Goal: Task Accomplishment & Management: Manage account settings

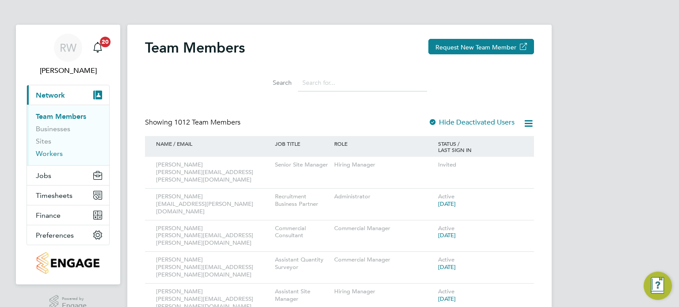
click at [55, 150] on link "Workers" at bounding box center [49, 153] width 27 height 8
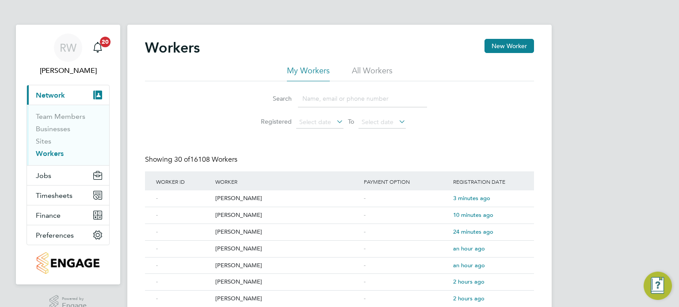
click at [375, 76] on li "All Workers" at bounding box center [372, 73] width 41 height 16
click at [329, 96] on input at bounding box center [362, 98] width 129 height 17
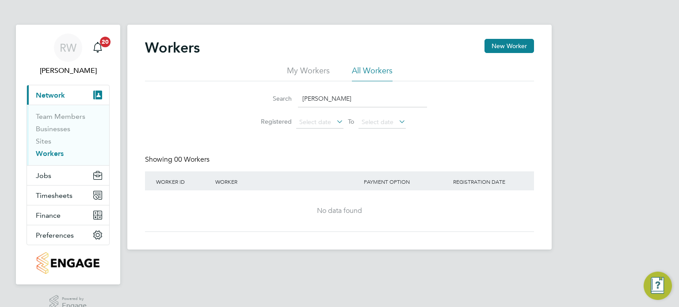
drag, startPoint x: 329, startPoint y: 100, endPoint x: 184, endPoint y: 130, distance: 147.7
click at [184, 130] on div "Search sonia g Registered Select date To Select date" at bounding box center [339, 107] width 389 height 52
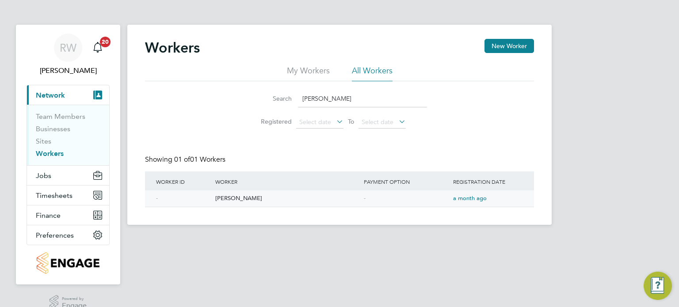
type input "susan gr"
click at [237, 199] on div "Susan Grey" at bounding box center [287, 199] width 149 height 16
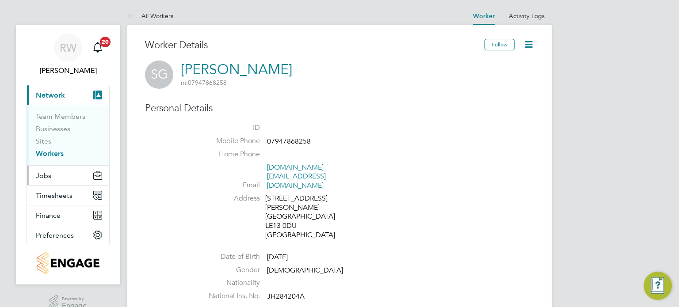
click at [58, 175] on button "Jobs" at bounding box center [68, 175] width 82 height 19
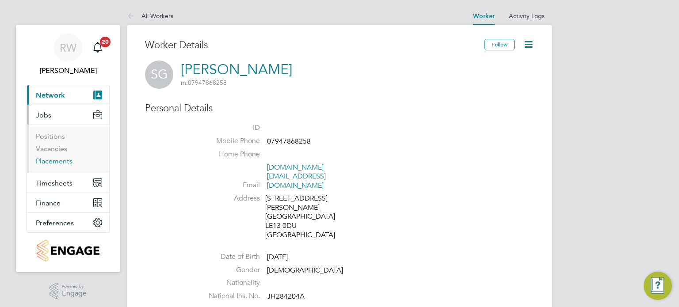
click at [62, 162] on link "Placements" at bounding box center [54, 161] width 37 height 8
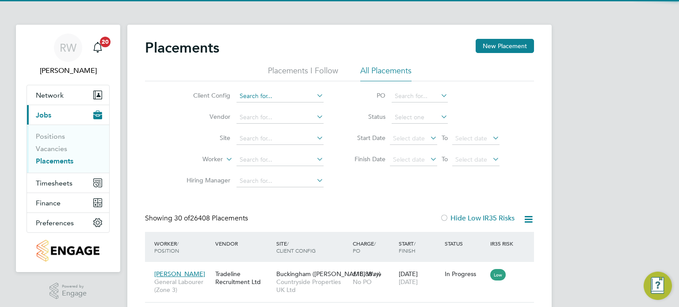
click at [276, 97] on input at bounding box center [280, 96] width 87 height 12
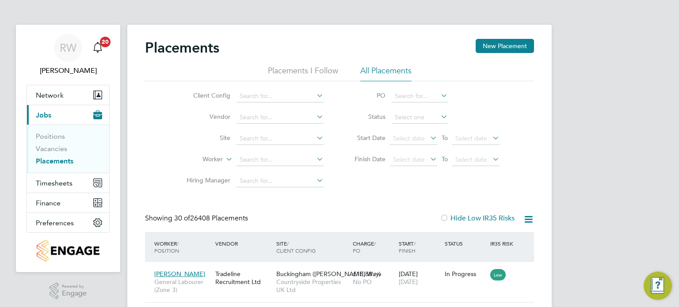
click at [302, 215] on div "Showing 30 of 26408 Placements Hide Low IR35 Risks" at bounding box center [339, 223] width 389 height 18
click at [271, 96] on input at bounding box center [280, 96] width 87 height 12
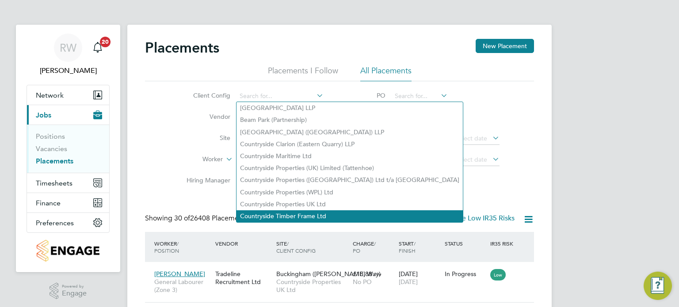
click at [292, 211] on li "Countryside Timber Frame Ltd" at bounding box center [350, 217] width 226 height 12
type input "Countryside Timber Frame Ltd"
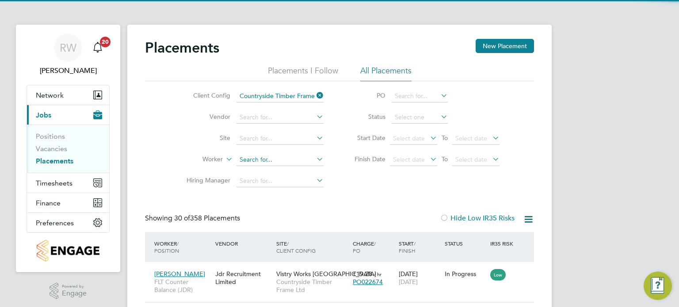
click at [258, 155] on input at bounding box center [280, 160] width 87 height 12
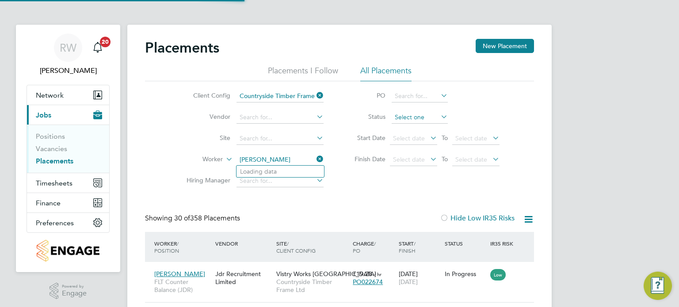
type input "susan"
click at [410, 118] on input at bounding box center [420, 117] width 56 height 12
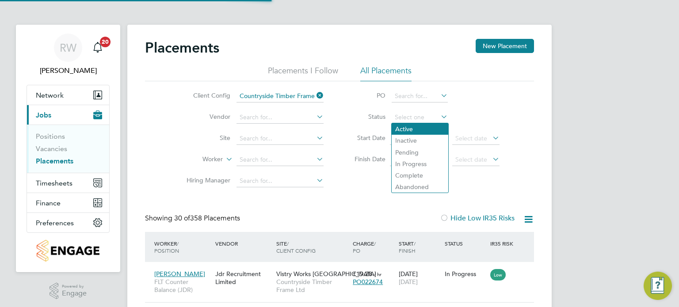
click at [409, 126] on li "Active" at bounding box center [420, 128] width 57 height 11
type input "Active"
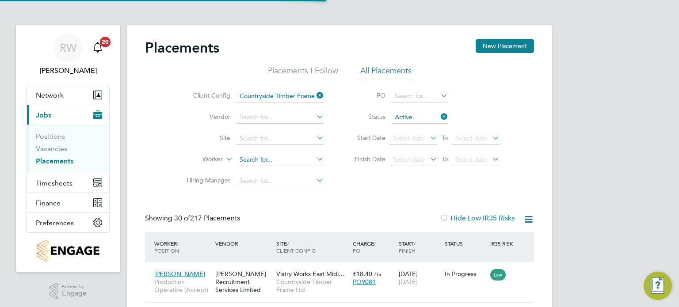
click at [255, 159] on input at bounding box center [280, 160] width 87 height 12
click at [260, 167] on li "Susan Gr ey" at bounding box center [281, 172] width 88 height 12
type input "Susan Grey"
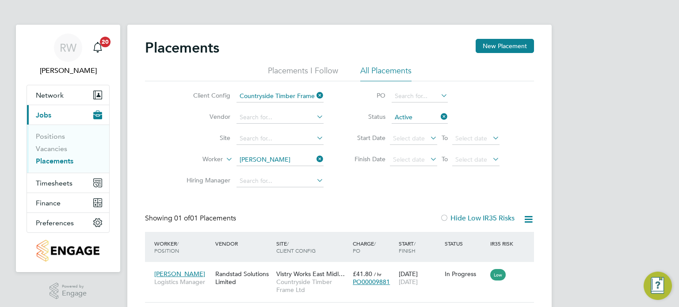
click at [315, 93] on icon at bounding box center [315, 95] width 0 height 12
click at [315, 159] on icon at bounding box center [315, 159] width 0 height 12
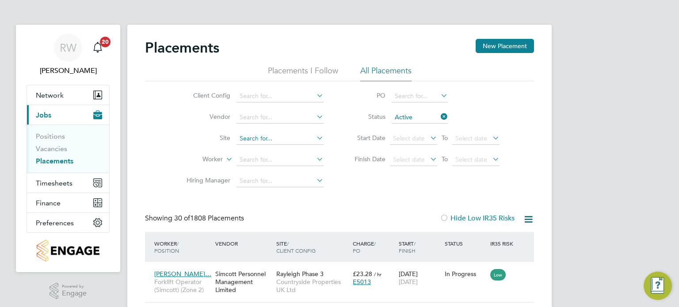
click at [261, 141] on input at bounding box center [280, 139] width 87 height 12
click at [265, 147] on b "Towcester" at bounding box center [254, 151] width 29 height 8
type input "Towcester Road"
click at [53, 95] on span "Network" at bounding box center [50, 95] width 28 height 8
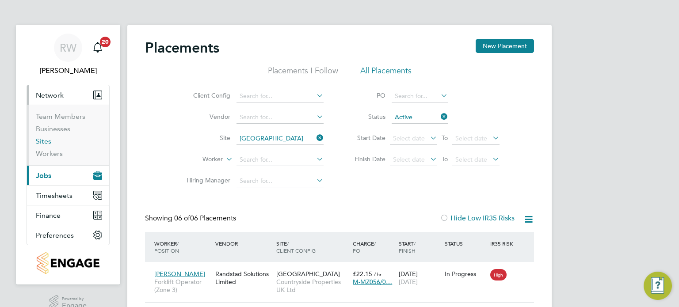
click at [40, 140] on link "Sites" at bounding box center [43, 141] width 15 height 8
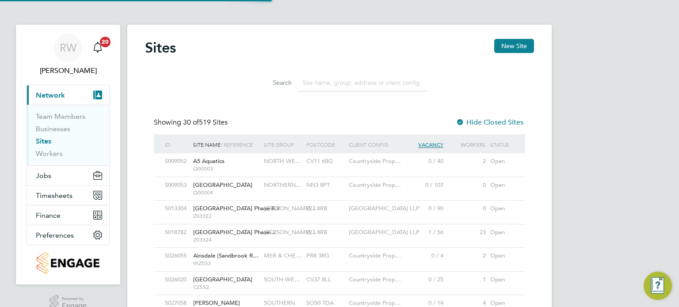
click at [329, 83] on input at bounding box center [362, 82] width 129 height 17
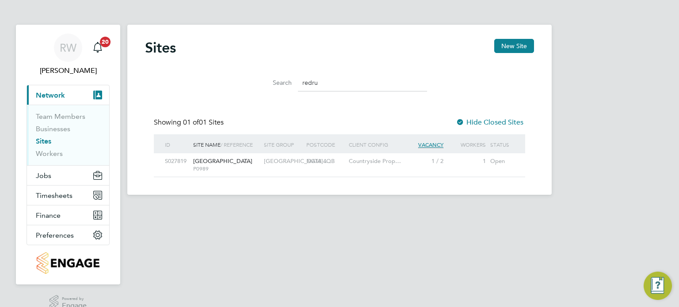
type input "redru"
click at [214, 162] on span "[GEOGRAPHIC_DATA]" at bounding box center [222, 161] width 59 height 8
click at [51, 196] on span "Timesheets" at bounding box center [54, 195] width 37 height 8
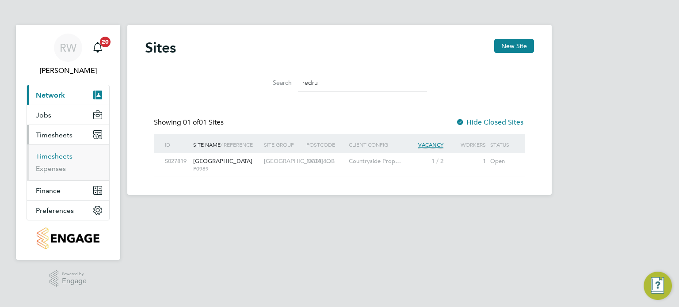
click at [57, 153] on link "Timesheets" at bounding box center [54, 156] width 37 height 8
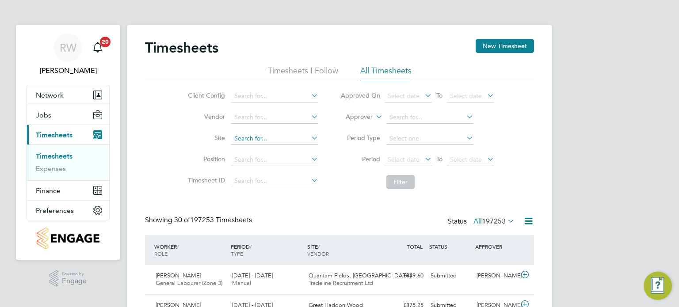
click at [252, 139] on input at bounding box center [274, 139] width 87 height 12
click at [261, 148] on li "Alvar edus (Fairham)" at bounding box center [283, 151] width 105 height 12
type input "Alvaredus ([GEOGRAPHIC_DATA])"
click at [415, 163] on span "Select date" at bounding box center [408, 160] width 47 height 12
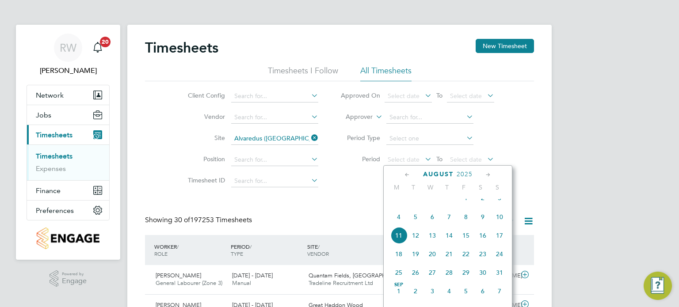
click at [400, 226] on span "4" at bounding box center [398, 217] width 17 height 17
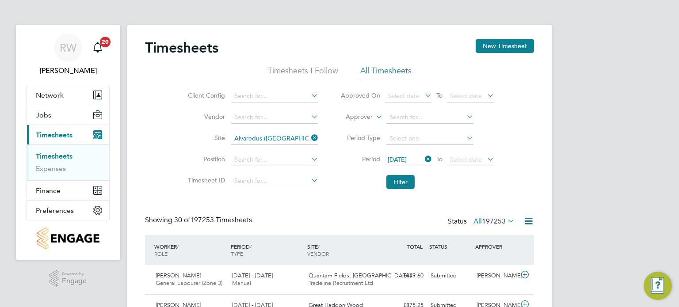
click at [398, 173] on li "Filter" at bounding box center [417, 182] width 176 height 23
click at [398, 178] on button "Filter" at bounding box center [401, 182] width 28 height 14
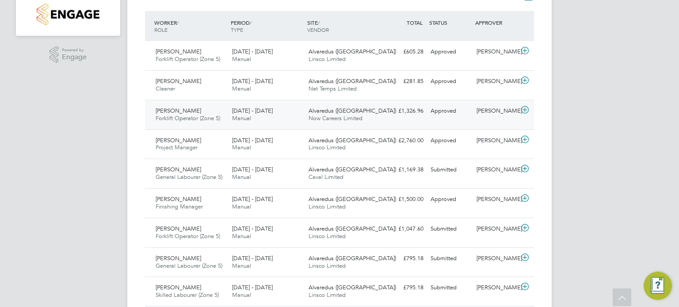
click at [332, 111] on span "Alvaredus ([GEOGRAPHIC_DATA])" at bounding box center [353, 111] width 88 height 8
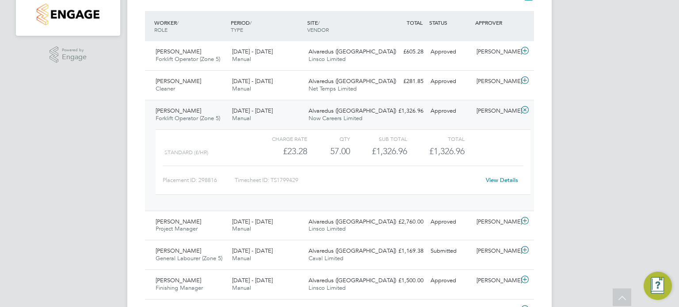
click at [350, 113] on span "Alvaredus ([GEOGRAPHIC_DATA])" at bounding box center [353, 111] width 88 height 8
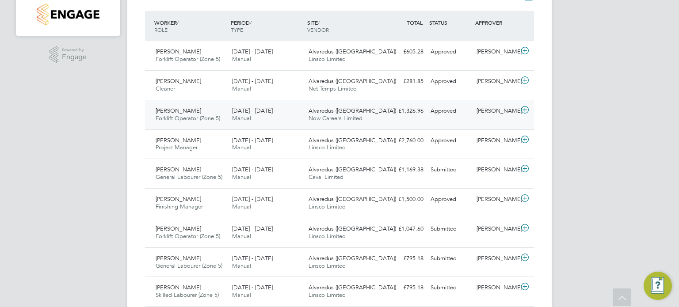
click at [350, 113] on span "Alvaredus ([GEOGRAPHIC_DATA])" at bounding box center [353, 111] width 88 height 8
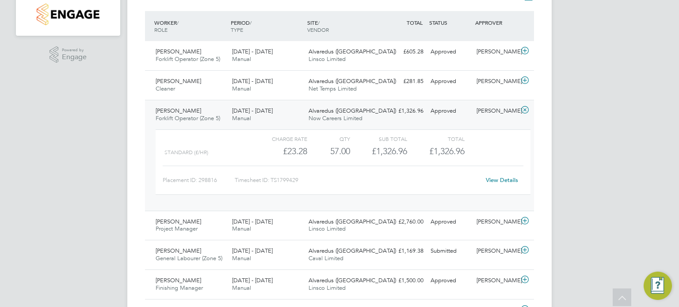
click at [506, 178] on link "View Details" at bounding box center [502, 180] width 32 height 8
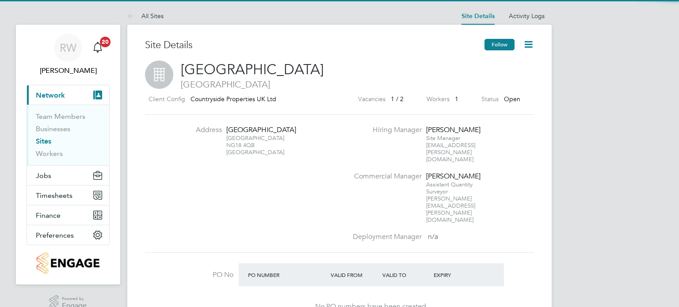
click at [506, 45] on button "Follow" at bounding box center [500, 44] width 30 height 11
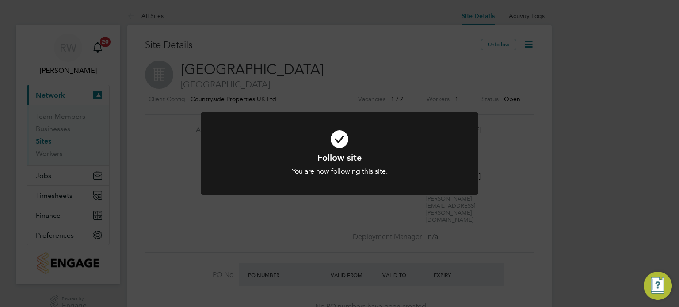
click at [528, 61] on div "Follow site You are now following this site. Cancel Okay" at bounding box center [339, 153] width 679 height 307
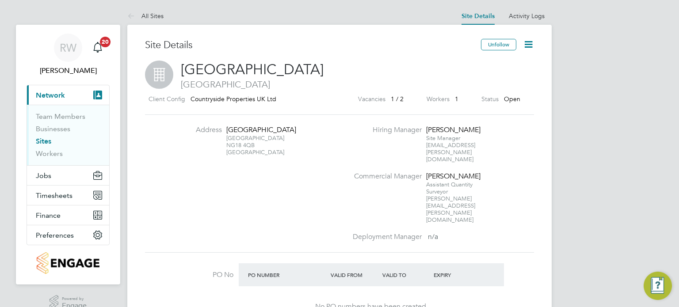
click at [527, 44] on icon at bounding box center [528, 44] width 11 height 11
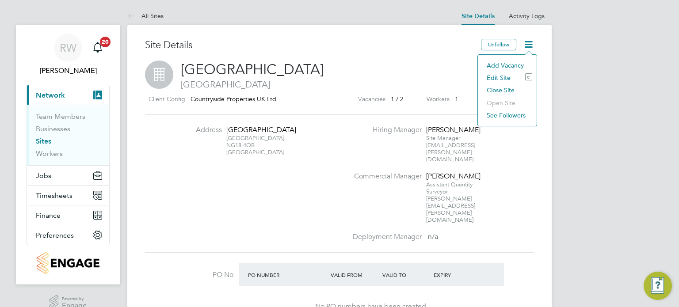
click at [498, 76] on li "Edit Site e" at bounding box center [507, 78] width 50 height 12
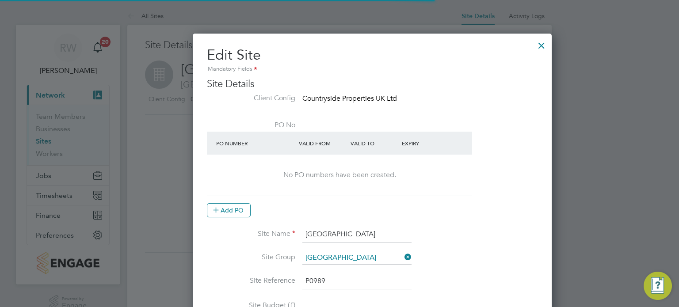
type input "[GEOGRAPHIC_DATA]"
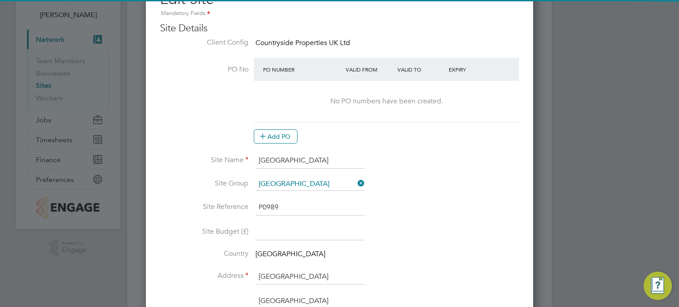
scroll to position [58, 0]
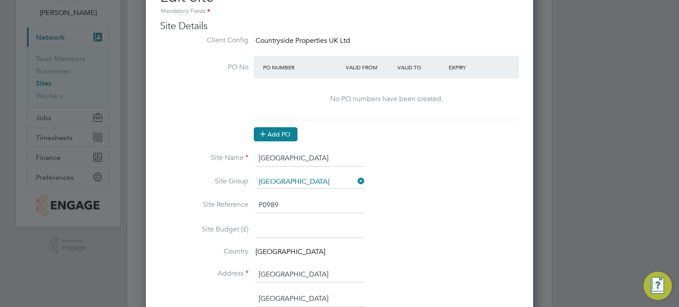
click at [278, 130] on button "Add PO" at bounding box center [276, 134] width 44 height 14
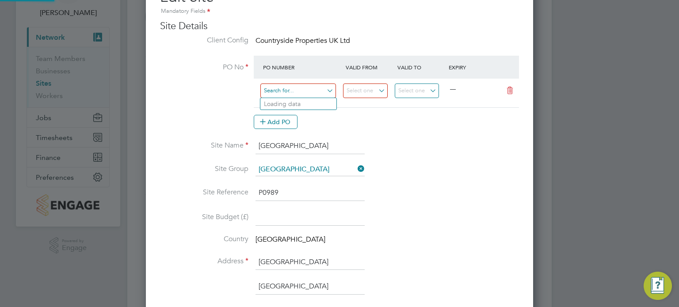
click at [294, 95] on input at bounding box center [298, 91] width 76 height 15
type input "P0989"
click at [289, 115] on li "Use "P0989"" at bounding box center [298, 116] width 76 height 12
click at [370, 84] on input at bounding box center [365, 91] width 45 height 15
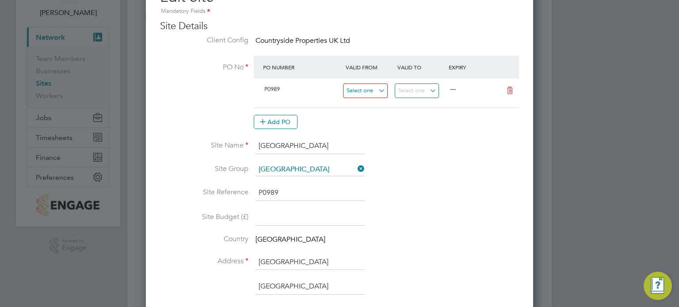
scroll to position [308, 0]
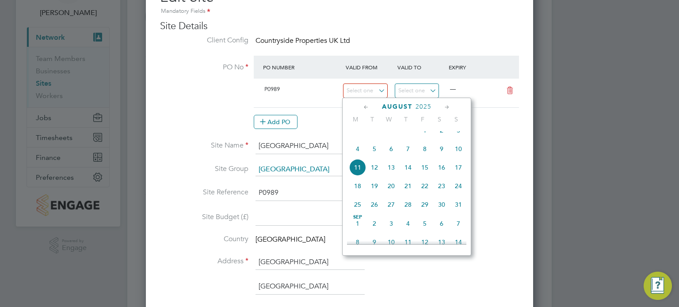
click at [357, 156] on span "4" at bounding box center [357, 149] width 17 height 17
type input "04 Aug 2025"
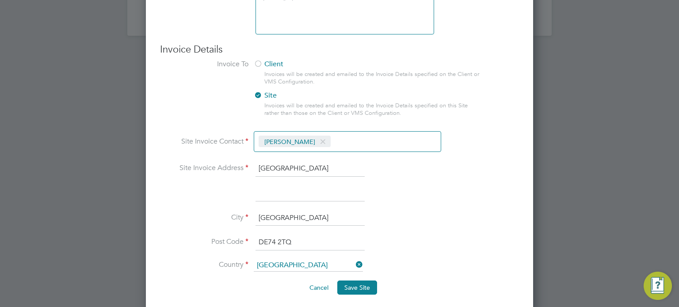
scroll to position [777, 0]
click at [368, 283] on span "Save Site" at bounding box center [358, 287] width 26 height 8
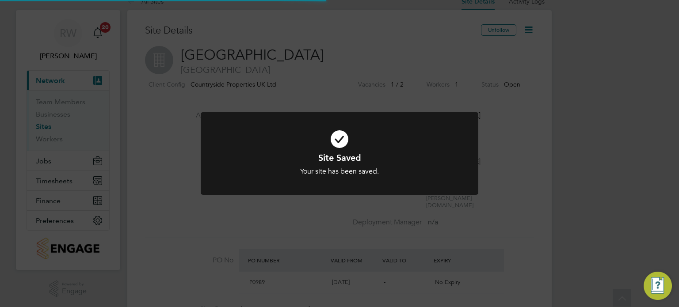
scroll to position [0, 0]
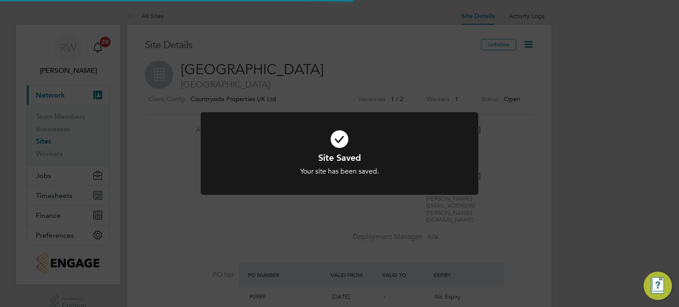
click at [508, 199] on div "Site Saved Your site has been saved. Cancel Okay" at bounding box center [339, 153] width 679 height 307
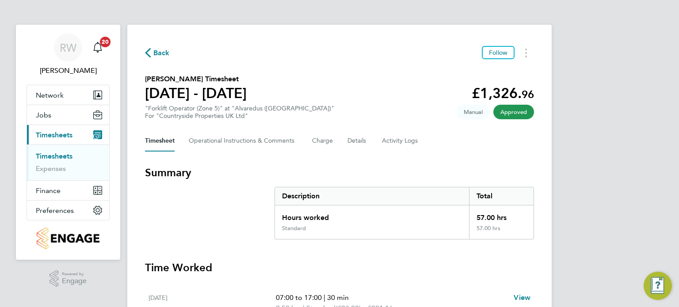
scroll to position [341, 0]
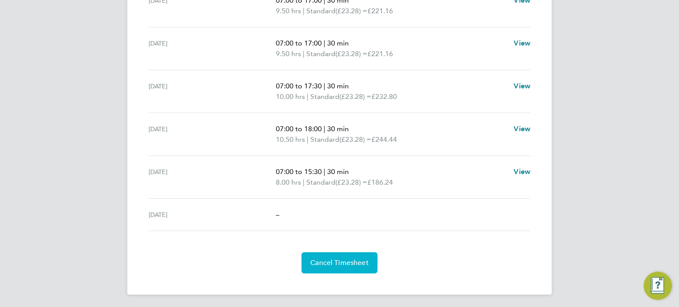
click at [336, 260] on span "Cancel Timesheet" at bounding box center [339, 263] width 58 height 9
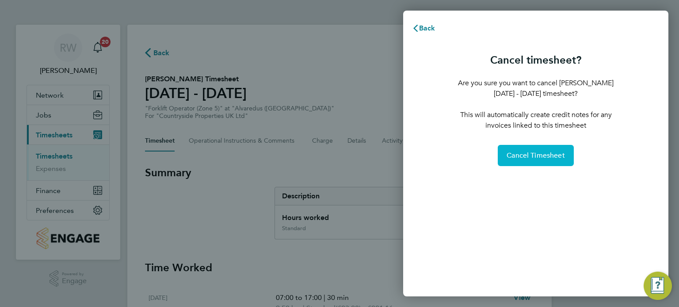
click at [547, 157] on span "Cancel Timesheet" at bounding box center [536, 155] width 58 height 9
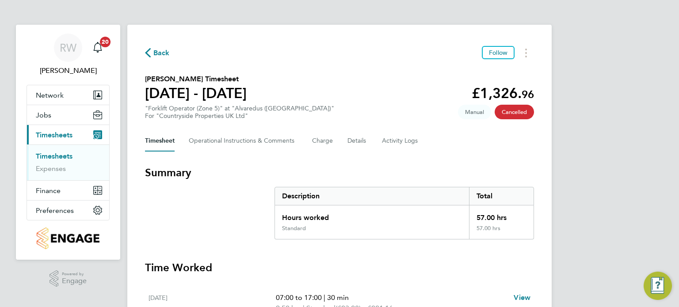
click at [57, 132] on span "Timesheets" at bounding box center [54, 135] width 37 height 8
click at [57, 172] on link "Expenses" at bounding box center [51, 169] width 30 height 8
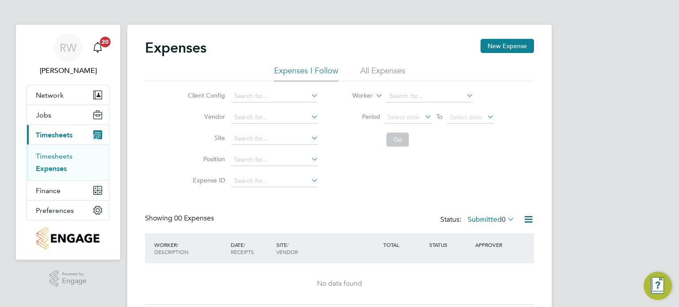
click at [64, 153] on link "Timesheets" at bounding box center [54, 156] width 37 height 8
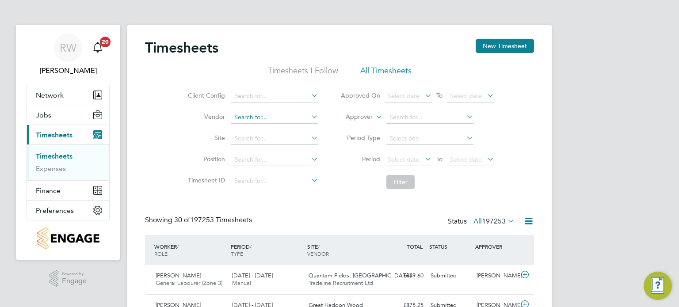
click at [261, 120] on input at bounding box center [274, 117] width 87 height 12
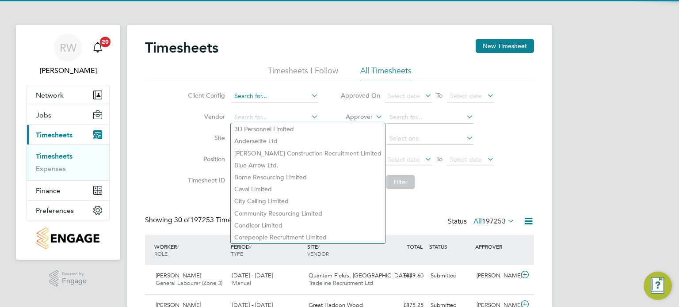
click at [277, 97] on input at bounding box center [274, 96] width 87 height 12
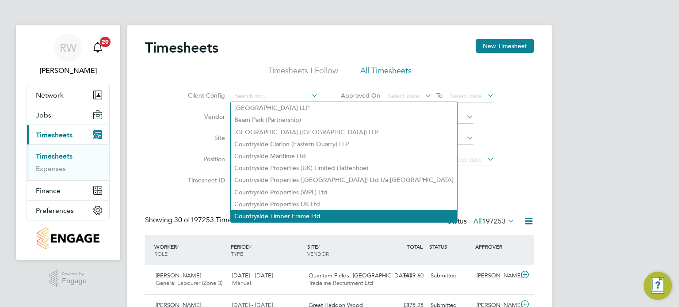
click at [299, 214] on li "Countryside Timber Frame Ltd" at bounding box center [344, 217] width 226 height 12
type input "Countryside Timber Frame Ltd"
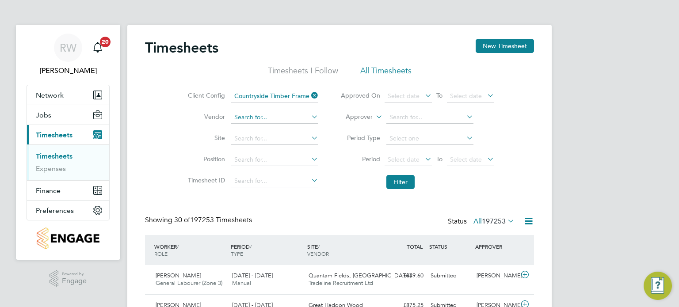
click at [267, 118] on input at bounding box center [274, 117] width 87 height 12
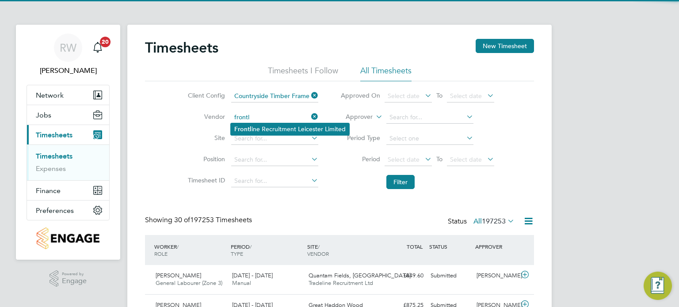
click at [267, 130] on li "Frontl ine Recruitment Leicester Limited" at bounding box center [290, 129] width 119 height 12
type input "Frontline Recruitment Leicester Limited"
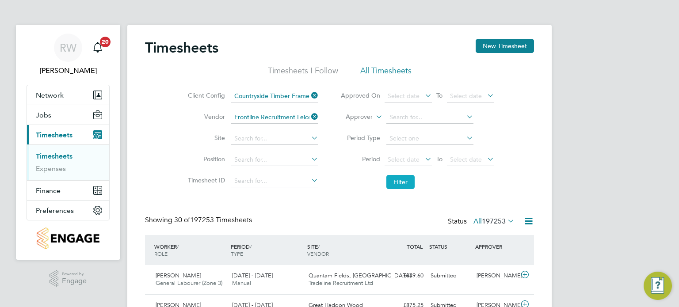
click at [395, 178] on button "Filter" at bounding box center [401, 182] width 28 height 14
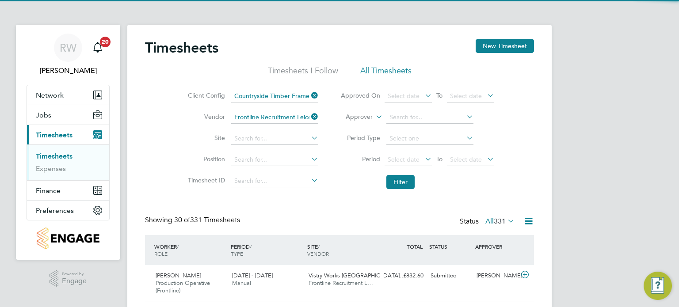
click at [501, 222] on span "331" at bounding box center [500, 221] width 12 height 9
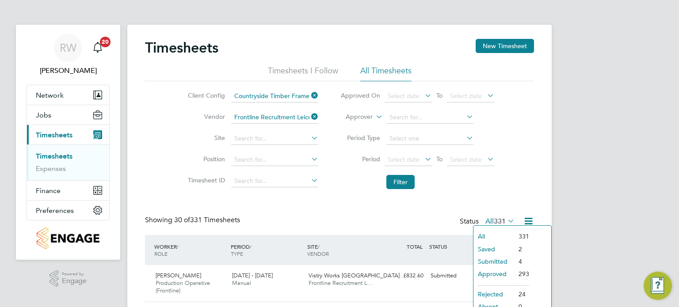
click at [500, 260] on li "Submitted" at bounding box center [494, 262] width 41 height 12
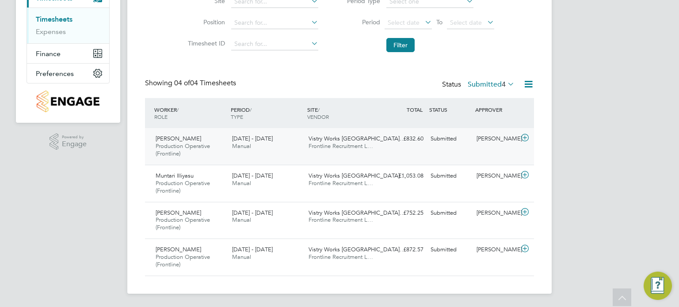
click at [344, 143] on span "Frontline Recruitment L…" at bounding box center [341, 146] width 65 height 8
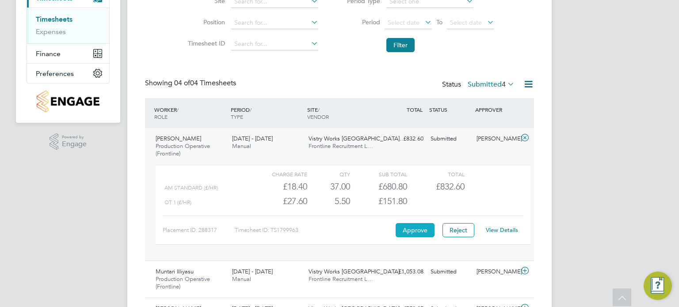
click at [423, 233] on button "Approve" at bounding box center [415, 230] width 39 height 14
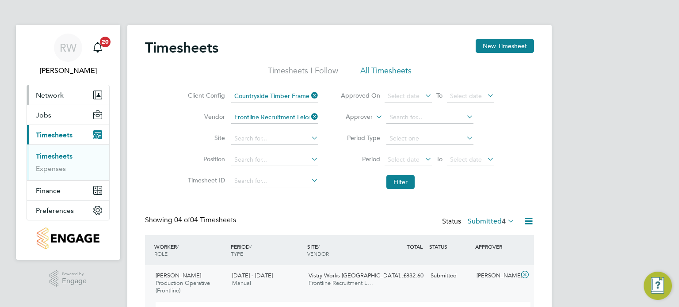
click at [57, 94] on span "Network" at bounding box center [50, 95] width 28 height 8
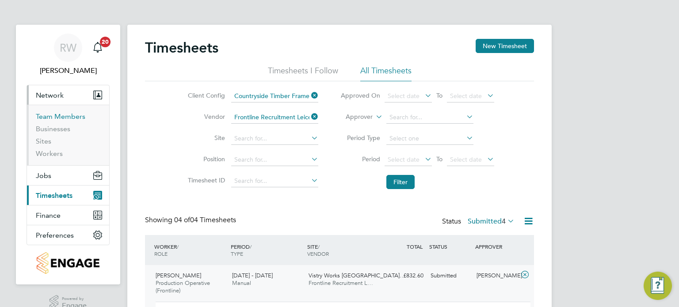
click at [60, 114] on link "Team Members" at bounding box center [61, 116] width 50 height 8
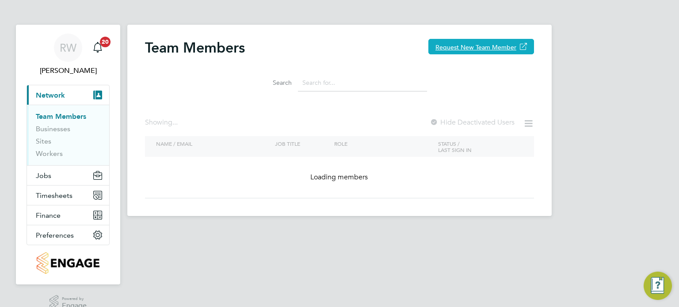
click at [485, 47] on button "Request New Team Member" at bounding box center [482, 46] width 106 height 15
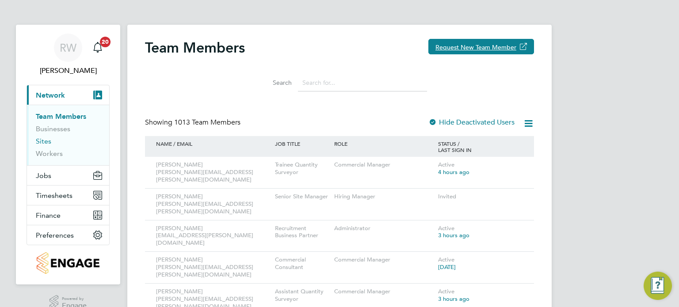
click at [47, 141] on link "Sites" at bounding box center [43, 141] width 15 height 8
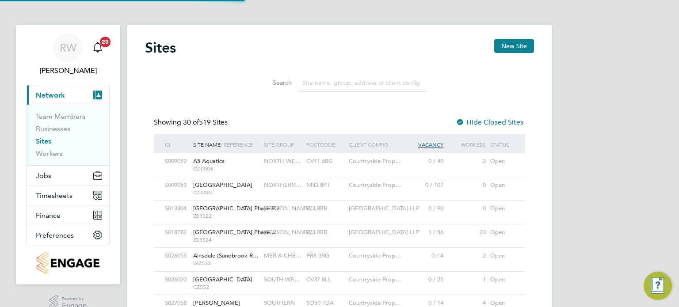
scroll to position [17, 43]
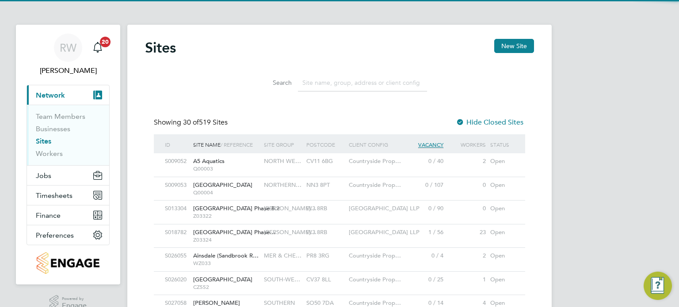
click at [332, 86] on input at bounding box center [362, 82] width 129 height 17
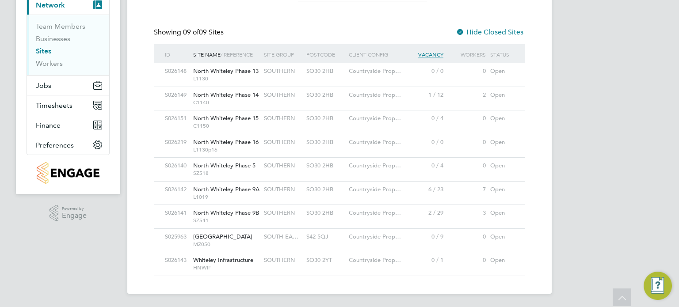
type input "whitel"
click at [292, 218] on div "SOUTHERN" at bounding box center [283, 213] width 42 height 16
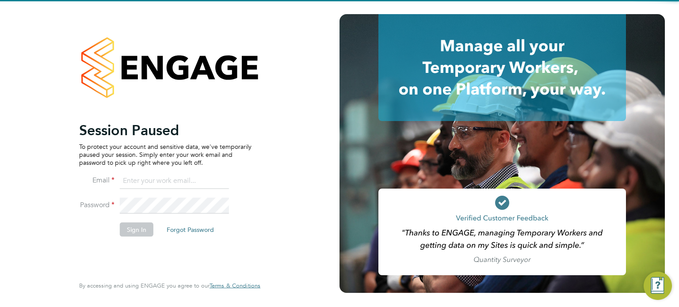
type input "Richard.walsh@vistry.co.uk"
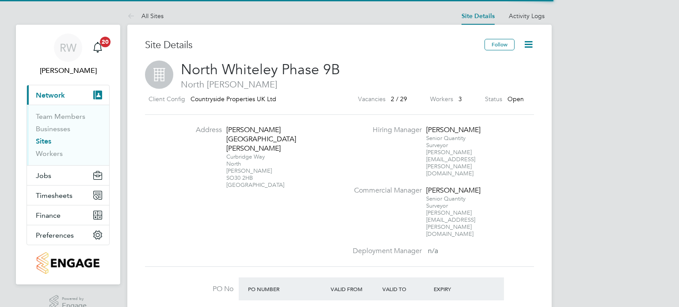
scroll to position [15, 83]
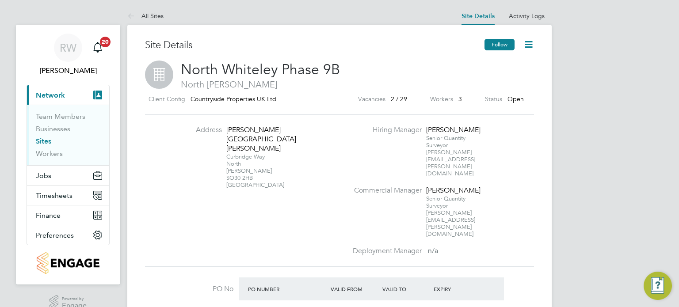
click at [502, 40] on button "Follow" at bounding box center [500, 44] width 30 height 11
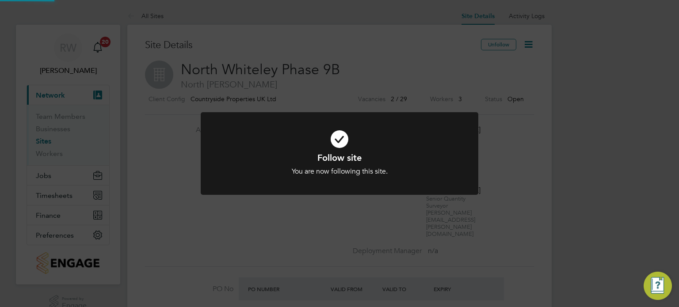
click at [533, 98] on div "Follow site You are now following this site. Cancel Okay" at bounding box center [339, 153] width 679 height 307
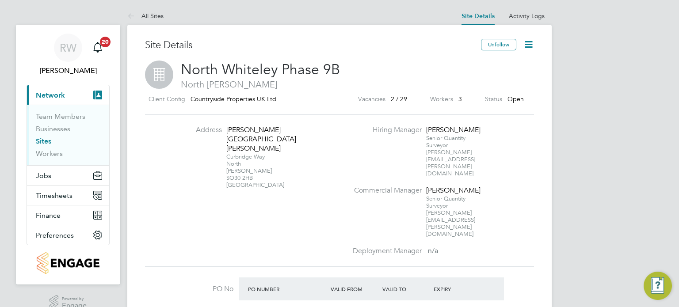
click at [531, 40] on icon at bounding box center [528, 44] width 11 height 11
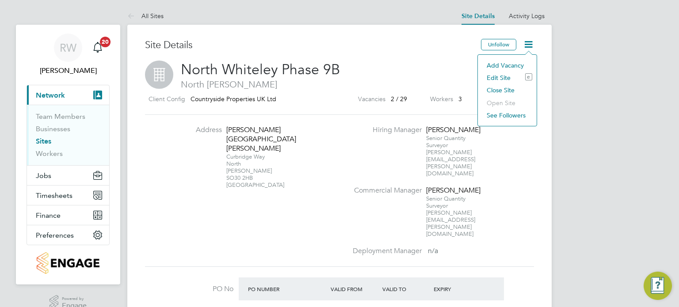
click at [502, 77] on li "Edit Site e" at bounding box center [507, 78] width 50 height 12
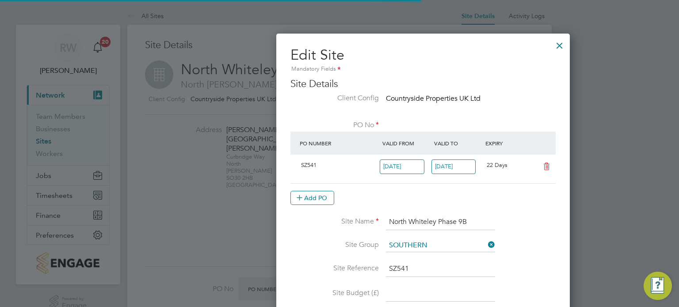
type input "[GEOGRAPHIC_DATA]"
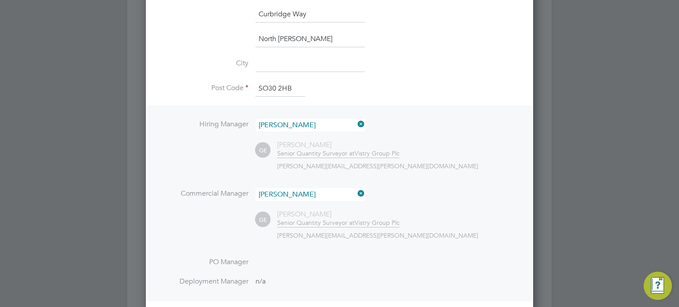
scroll to position [364, 0]
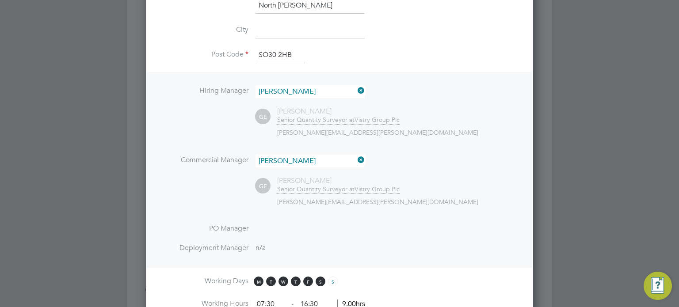
click at [356, 88] on icon at bounding box center [356, 90] width 0 height 12
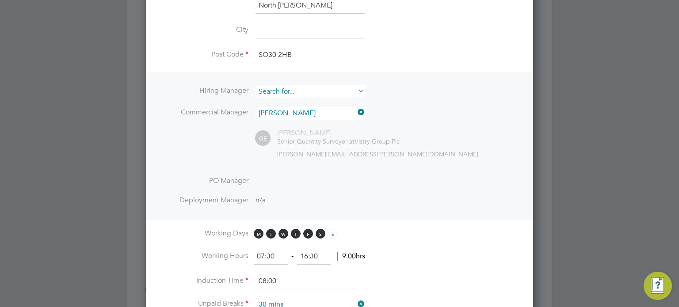
click at [305, 92] on input at bounding box center [310, 91] width 109 height 13
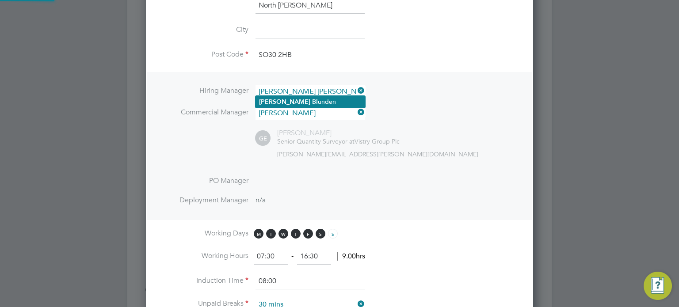
click at [296, 97] on li "[PERSON_NAME]" at bounding box center [311, 102] width 110 height 12
type input "[PERSON_NAME]"
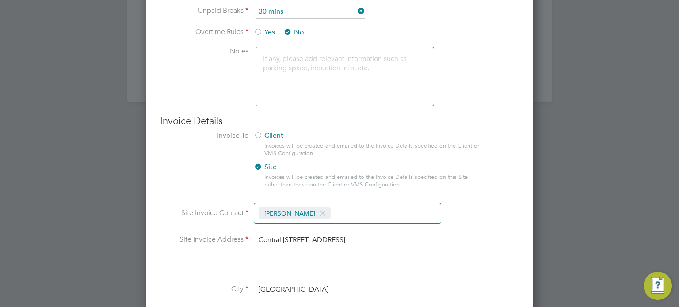
scroll to position [778, 0]
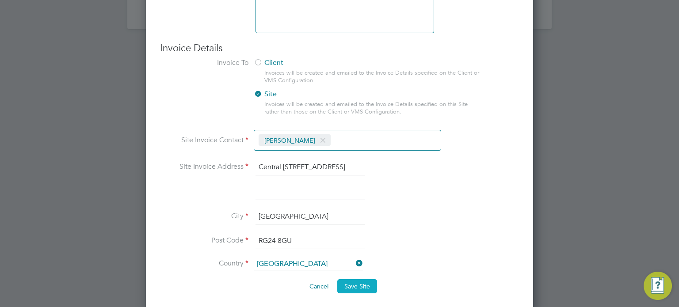
click at [356, 286] on button "Save Site" at bounding box center [357, 286] width 40 height 14
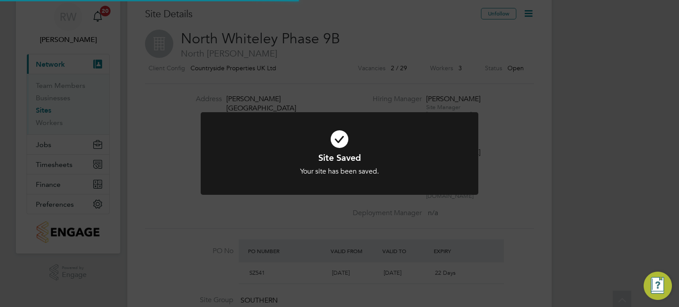
scroll to position [0, 0]
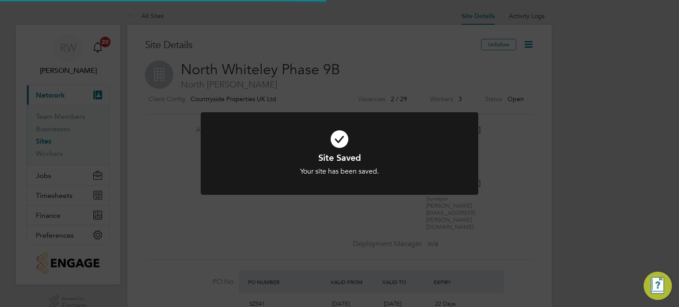
click at [544, 191] on div "Site Saved Your site has been saved. Cancel Okay" at bounding box center [339, 153] width 679 height 307
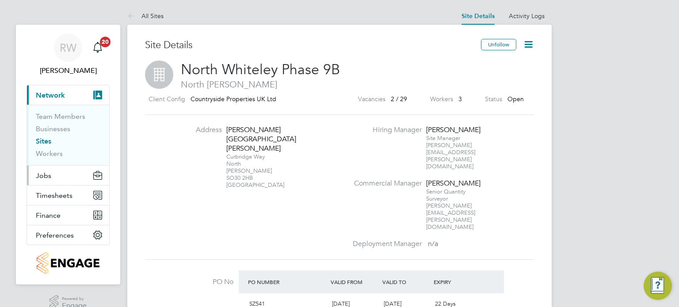
click at [46, 175] on span "Jobs" at bounding box center [43, 176] width 15 height 8
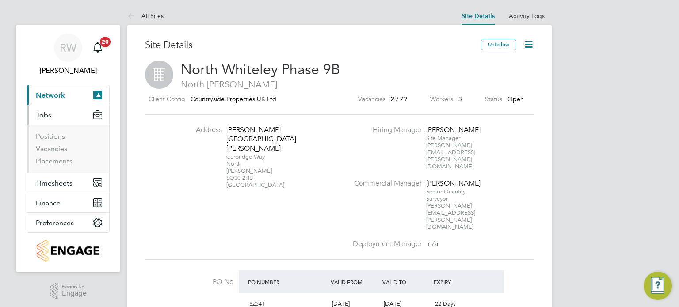
click at [57, 156] on li "Vacancies" at bounding box center [69, 151] width 66 height 12
click at [57, 161] on link "Placements" at bounding box center [54, 161] width 37 height 8
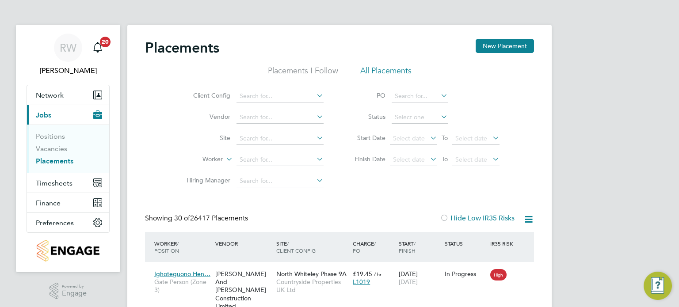
click at [254, 132] on li "Site" at bounding box center [251, 138] width 166 height 21
click at [253, 139] on input at bounding box center [280, 139] width 87 height 12
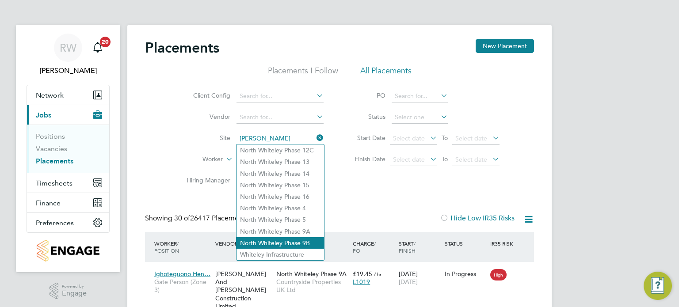
click at [306, 244] on li "North Whiteley Phase 9B" at bounding box center [281, 242] width 88 height 11
type input "North Whiteley Phase 9B"
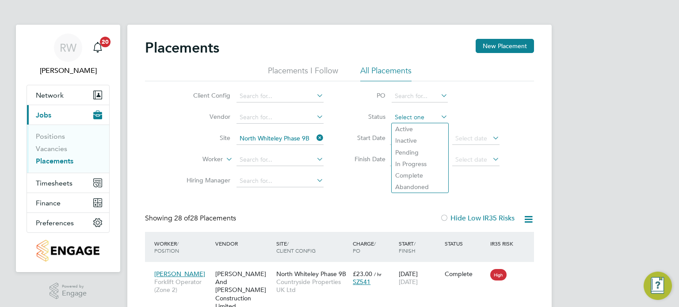
click at [403, 113] on input at bounding box center [420, 117] width 56 height 12
click at [408, 126] on li "Active" at bounding box center [420, 128] width 57 height 11
type input "Active"
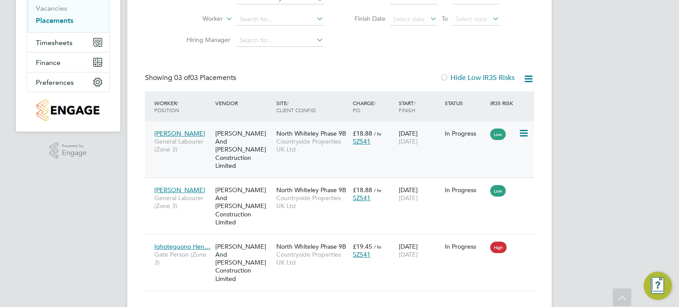
click at [305, 149] on span "Countryside Properties UK Ltd" at bounding box center [312, 146] width 72 height 16
click at [304, 194] on span "Countryside Properties UK Ltd" at bounding box center [312, 202] width 72 height 16
click at [285, 251] on span "Countryside Properties UK Ltd" at bounding box center [312, 259] width 72 height 16
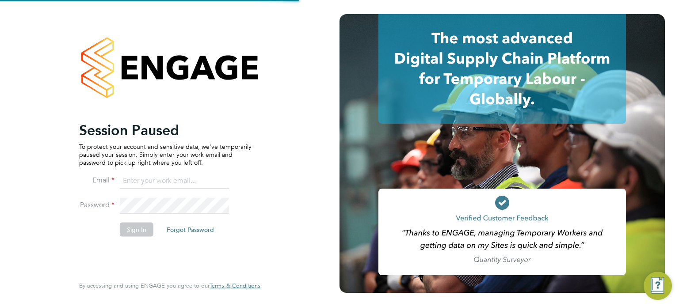
type input "Richard.walsh@vistry.co.uk"
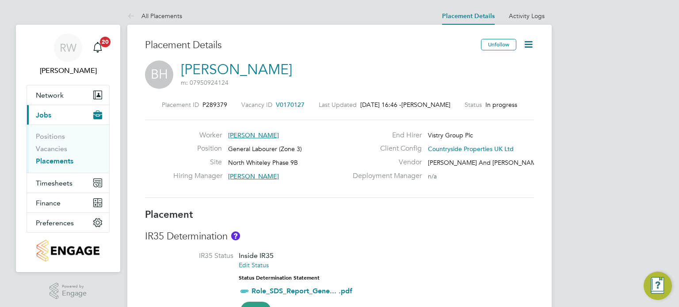
click at [526, 40] on icon at bounding box center [528, 44] width 11 height 11
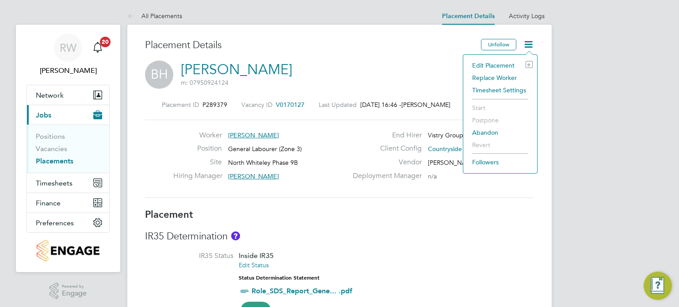
click at [501, 63] on li "Edit Placement e" at bounding box center [500, 65] width 65 height 12
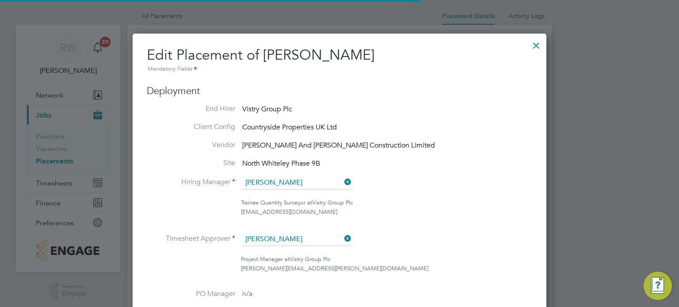
scroll to position [4, 4]
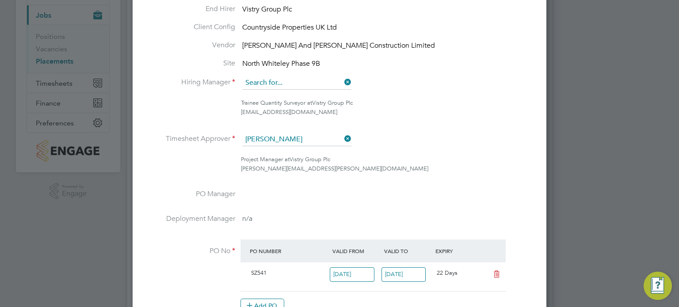
click at [338, 82] on input at bounding box center [296, 83] width 109 height 13
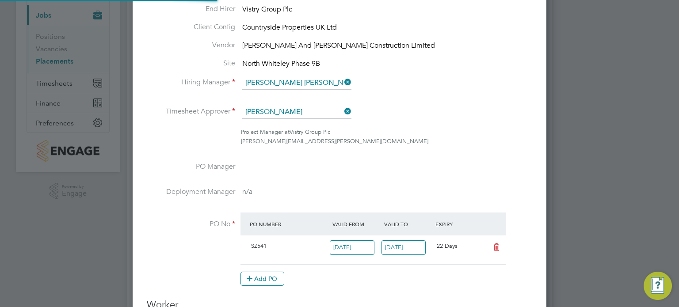
click at [287, 92] on li "[PERSON_NAME]" at bounding box center [297, 96] width 110 height 12
type input "[PERSON_NAME]"
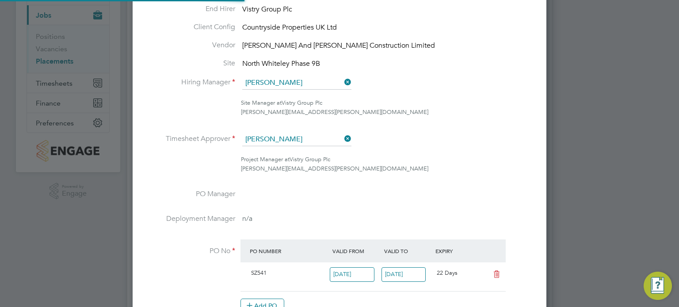
click at [343, 138] on icon at bounding box center [343, 139] width 0 height 12
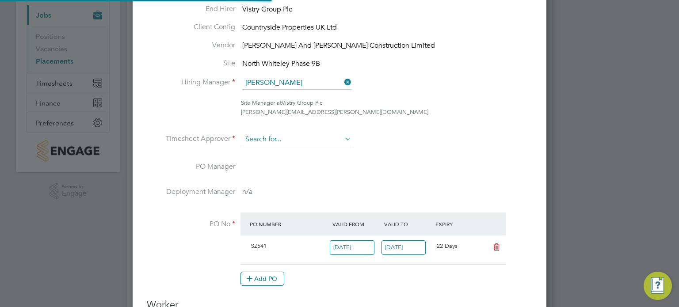
click at [318, 142] on input at bounding box center [296, 139] width 109 height 13
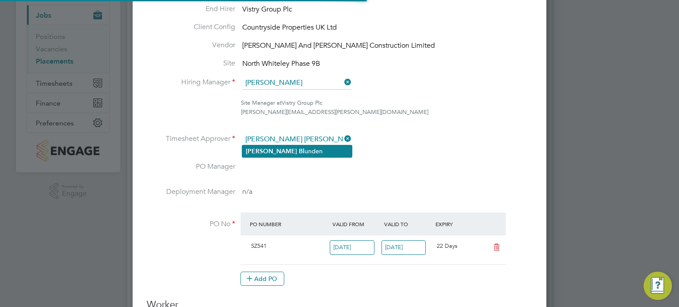
click at [302, 148] on li "[PERSON_NAME]" at bounding box center [297, 151] width 110 height 12
type input "[PERSON_NAME]"
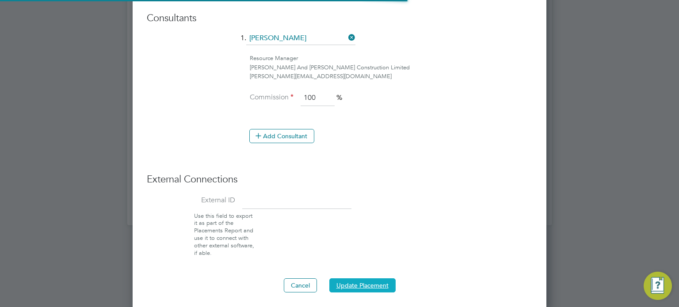
click at [368, 281] on button "Update Placement" at bounding box center [362, 286] width 66 height 14
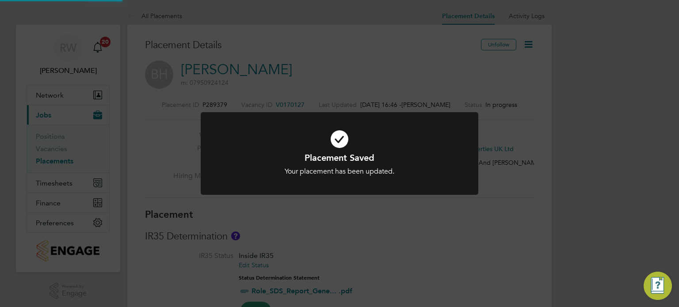
click at [605, 152] on div "Placement Saved Your placement has been updated. Cancel Okay" at bounding box center [339, 153] width 679 height 307
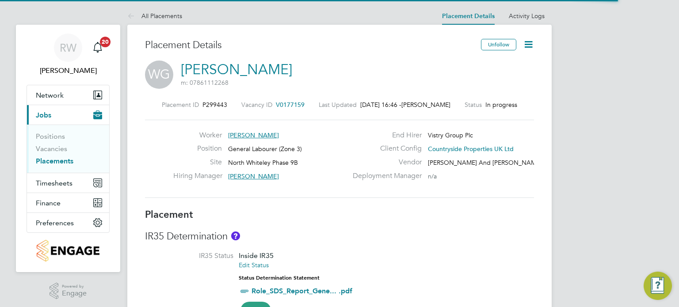
click at [528, 40] on icon at bounding box center [528, 44] width 11 height 11
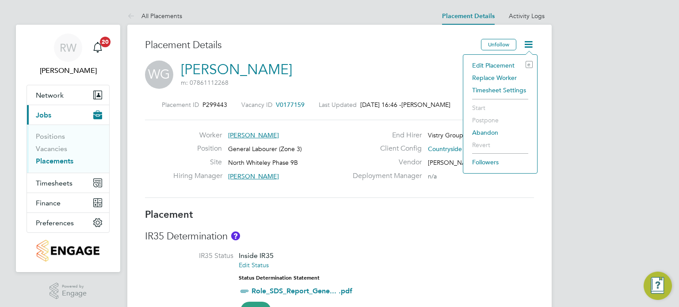
click at [500, 64] on li "Edit Placement e" at bounding box center [500, 65] width 65 height 12
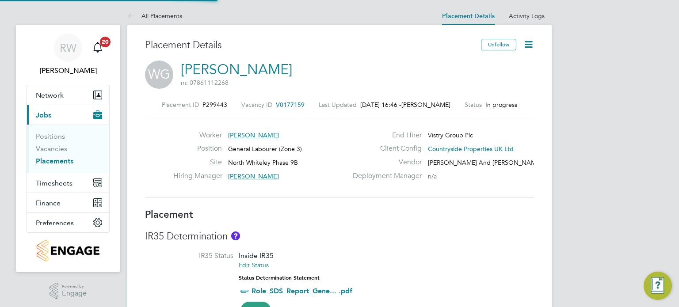
type input "[PERSON_NAME]"
type input "[DATE]"
type input "07:30"
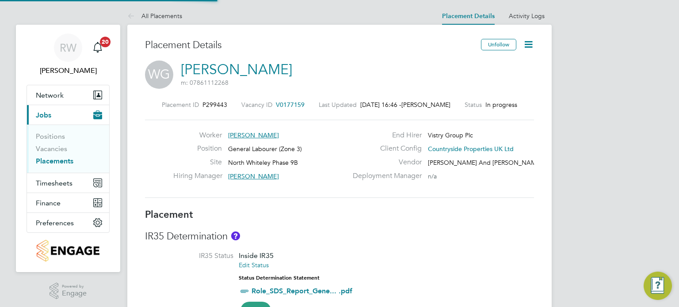
type input "16:30"
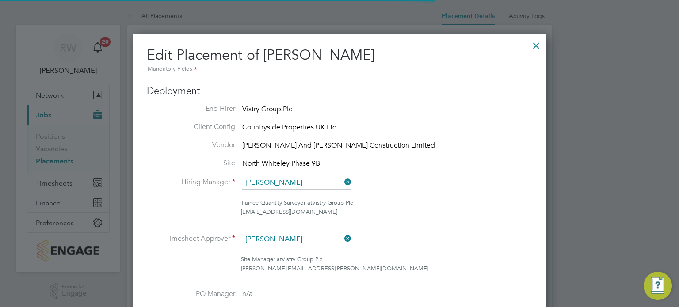
scroll to position [4, 4]
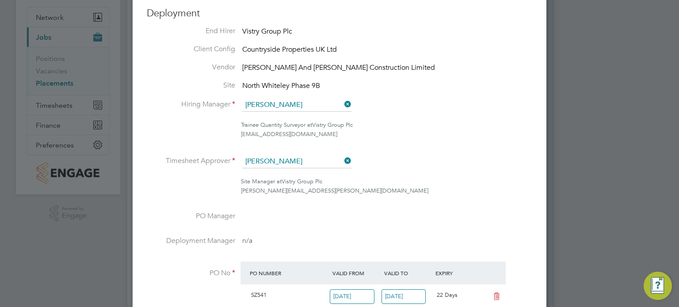
click at [343, 100] on icon at bounding box center [343, 104] width 0 height 12
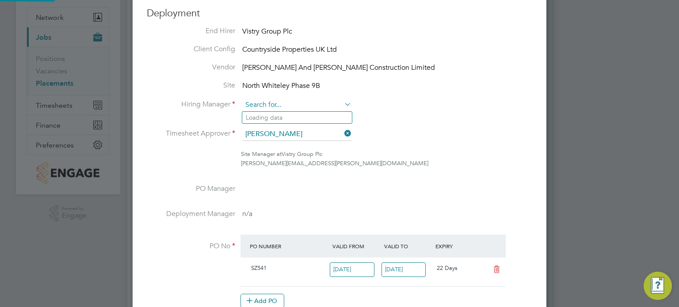
click at [309, 102] on input at bounding box center [296, 105] width 109 height 13
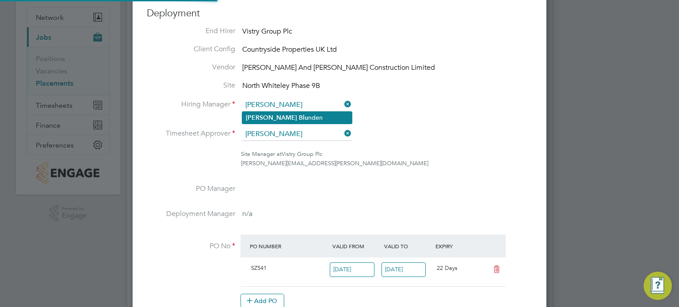
click at [293, 114] on li "Tom Blu nden" at bounding box center [297, 118] width 110 height 12
type input "Tom Blunden"
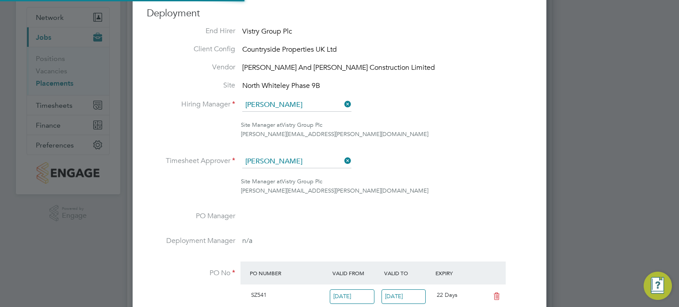
click at [343, 161] on icon at bounding box center [343, 161] width 0 height 12
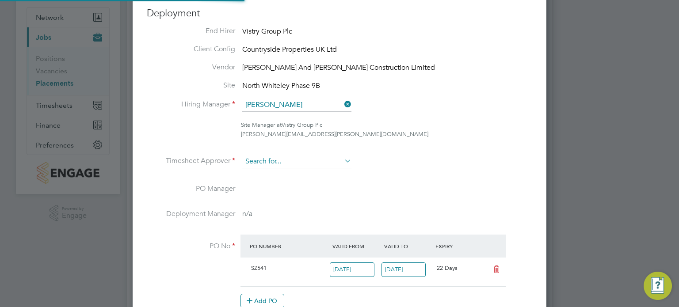
click at [307, 162] on input at bounding box center [296, 161] width 109 height 13
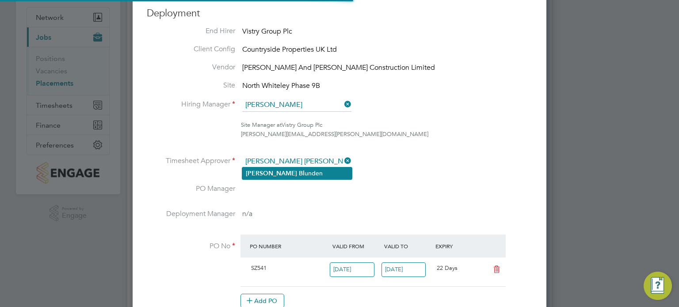
click at [294, 173] on li "Tom Bl unden" at bounding box center [297, 174] width 110 height 12
type input "Tom Blunden"
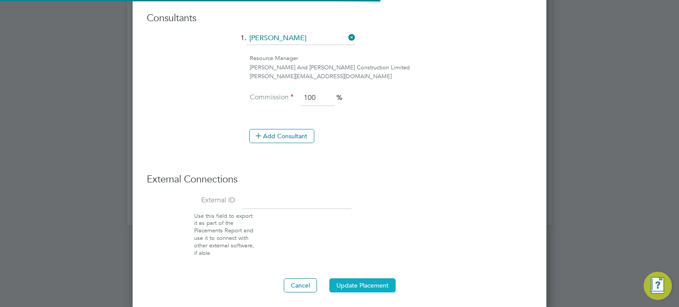
click at [361, 282] on button "Update Placement" at bounding box center [362, 286] width 66 height 14
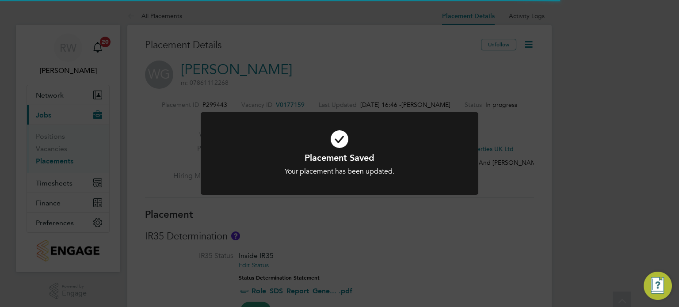
click at [488, 208] on div "Placement Saved Your placement has been updated. Cancel Okay" at bounding box center [339, 153] width 679 height 307
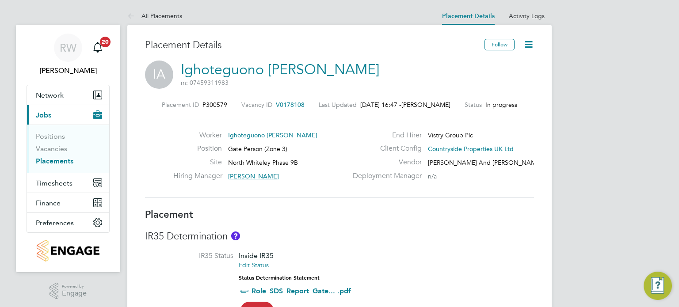
click at [527, 39] on icon at bounding box center [528, 44] width 11 height 11
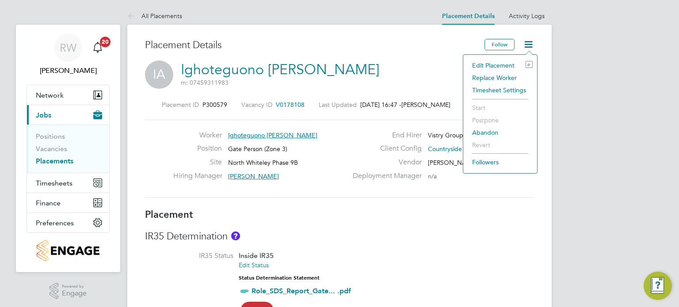
click at [492, 65] on li "Edit Placement e" at bounding box center [500, 65] width 65 height 12
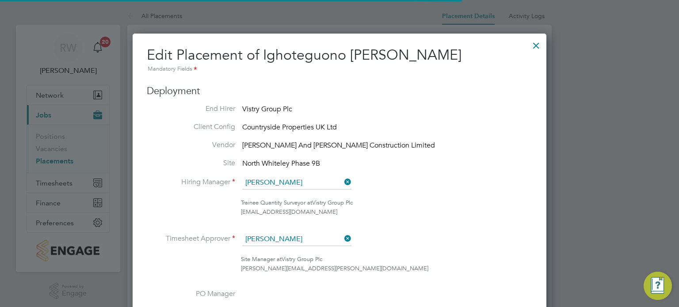
scroll to position [4, 4]
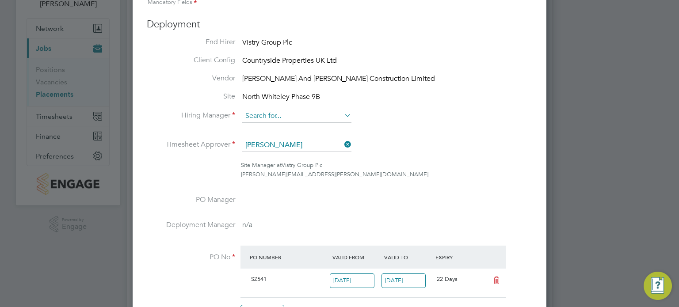
click at [339, 113] on input at bounding box center [296, 116] width 109 height 13
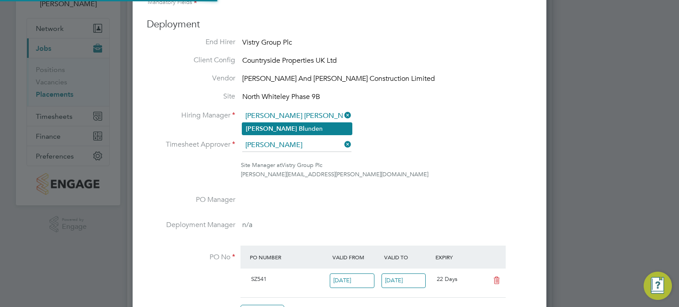
click at [287, 123] on li "Tom Bl unden" at bounding box center [297, 129] width 110 height 12
type input "Tom Blunden"
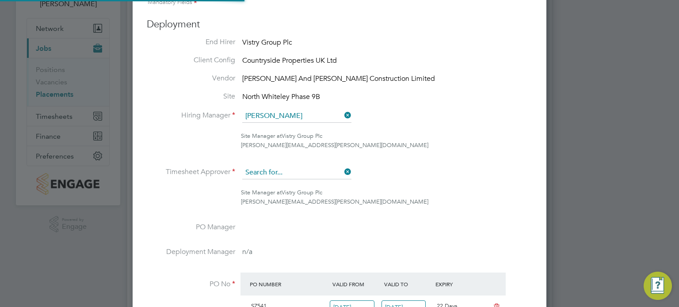
click at [337, 169] on input at bounding box center [296, 172] width 109 height 13
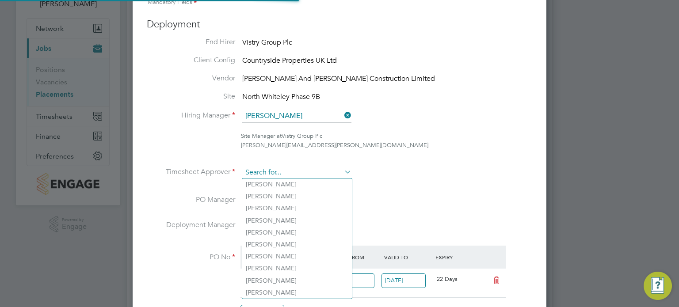
click at [301, 172] on input at bounding box center [296, 172] width 109 height 13
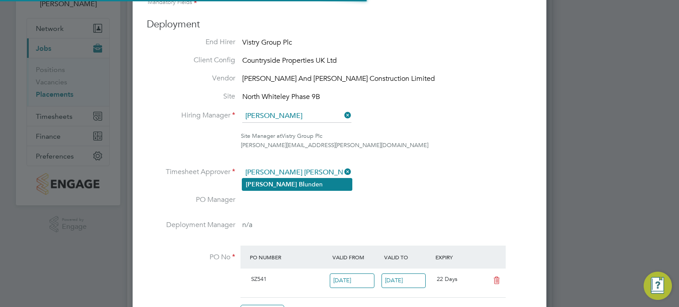
click at [284, 182] on li "Tom Bl unden" at bounding box center [297, 185] width 110 height 12
type input "Tom Blunden"
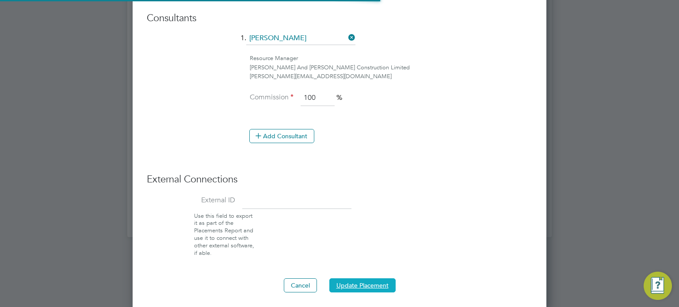
click at [352, 284] on button "Update Placement" at bounding box center [362, 286] width 66 height 14
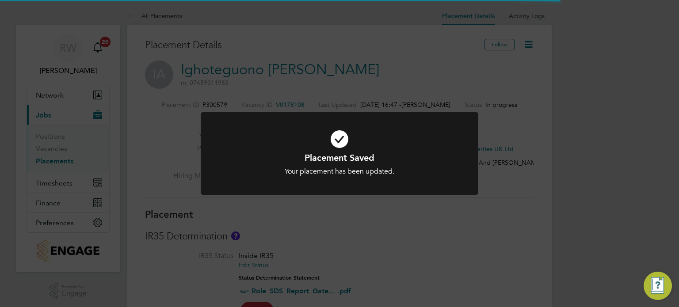
click at [571, 191] on div "Placement Saved Your placement has been updated. Cancel Okay" at bounding box center [339, 153] width 679 height 307
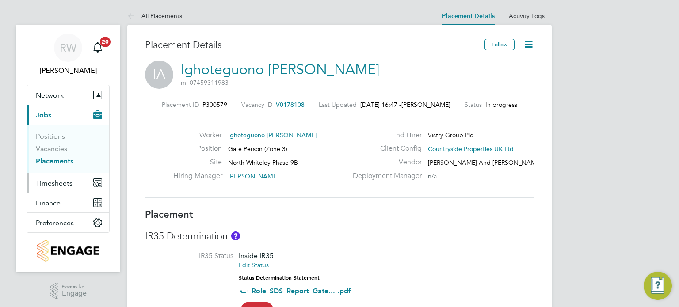
click at [57, 181] on span "Timesheets" at bounding box center [54, 183] width 37 height 8
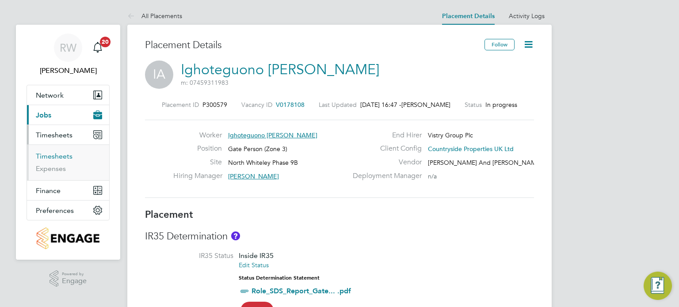
click at [60, 153] on link "Timesheets" at bounding box center [54, 156] width 37 height 8
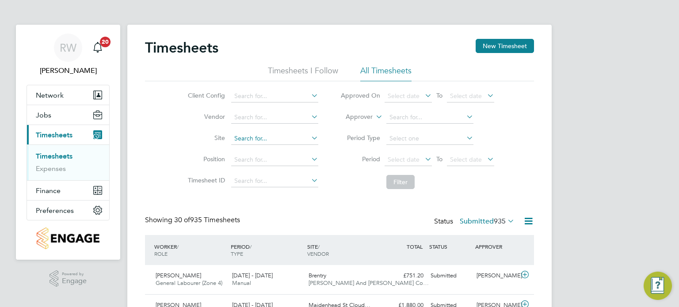
scroll to position [22, 77]
click at [253, 138] on input at bounding box center [274, 139] width 87 height 12
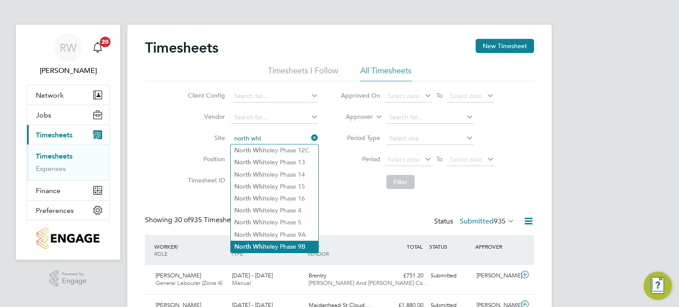
click at [294, 243] on li "North Whi teley Phase 9B" at bounding box center [275, 247] width 88 height 12
type input "North Whiteley Phase 9B"
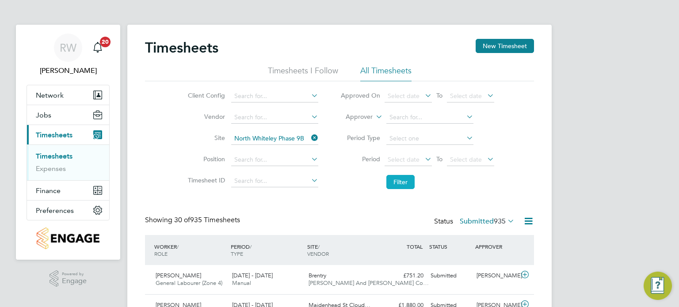
click at [398, 178] on button "Filter" at bounding box center [401, 182] width 28 height 14
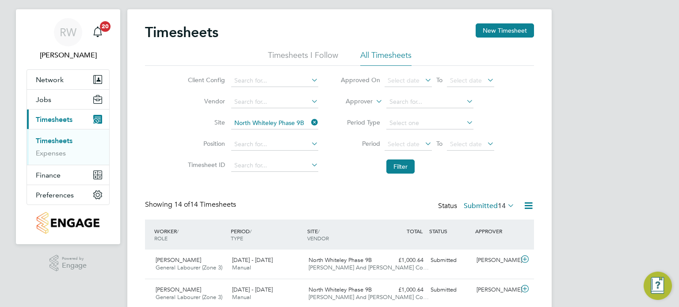
scroll to position [16, 0]
click at [506, 201] on icon at bounding box center [506, 205] width 0 height 12
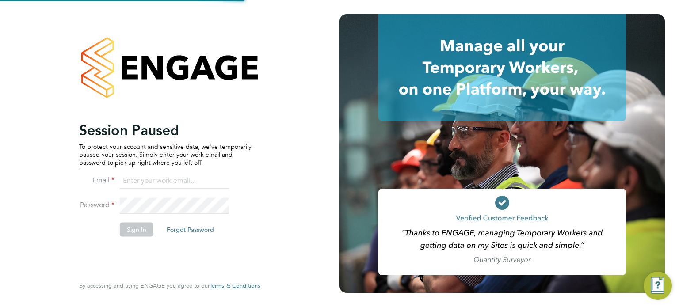
type input "Richard.walsh@vistry.co.uk"
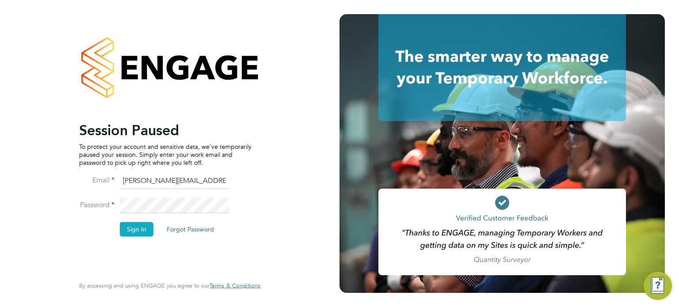
click at [134, 232] on button "Sign In" at bounding box center [137, 229] width 34 height 14
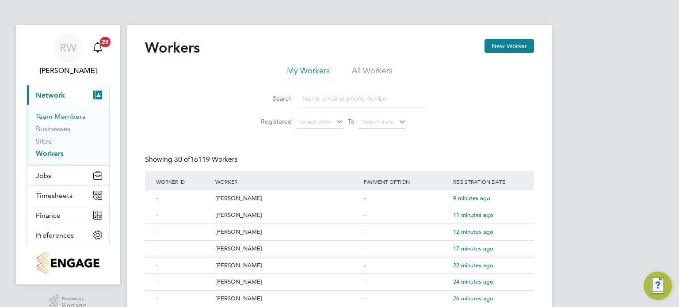
click at [65, 113] on link "Team Members" at bounding box center [61, 116] width 50 height 8
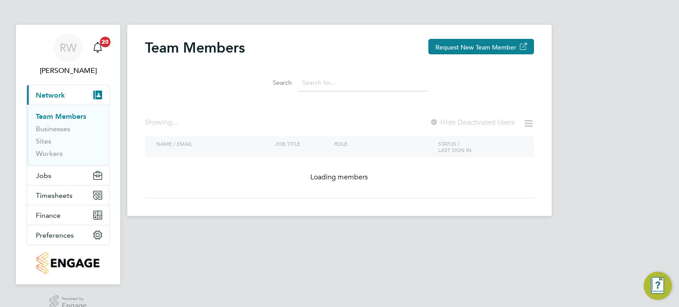
click at [361, 81] on input at bounding box center [362, 82] width 129 height 17
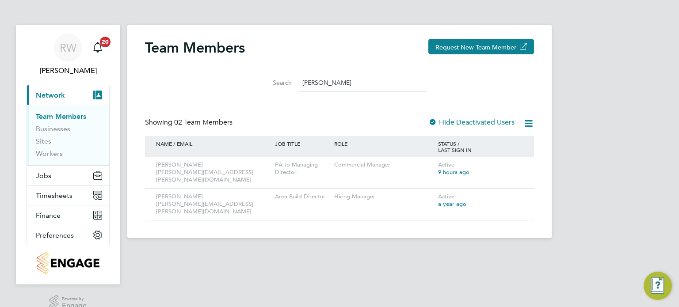
type input "[PERSON_NAME]"
click at [434, 123] on div at bounding box center [433, 123] width 9 height 9
click at [386, 117] on div "Team Members Request New Team Member Search [PERSON_NAME] Showing 02 Team Membe…" at bounding box center [339, 130] width 389 height 182
click at [50, 175] on span "Jobs" at bounding box center [43, 176] width 15 height 8
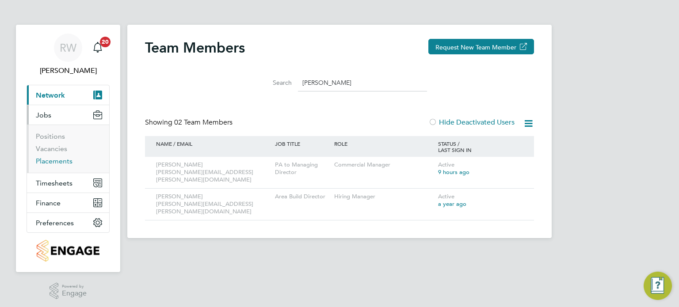
click at [55, 159] on link "Placements" at bounding box center [54, 161] width 37 height 8
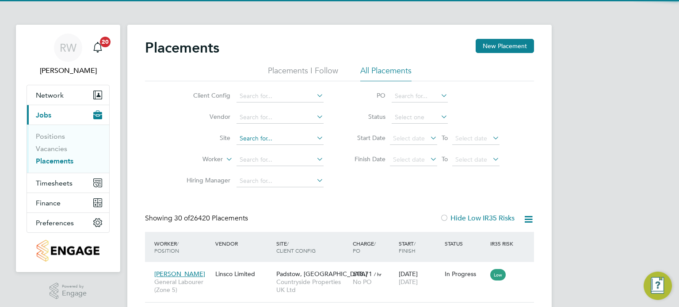
click at [259, 138] on input at bounding box center [280, 139] width 87 height 12
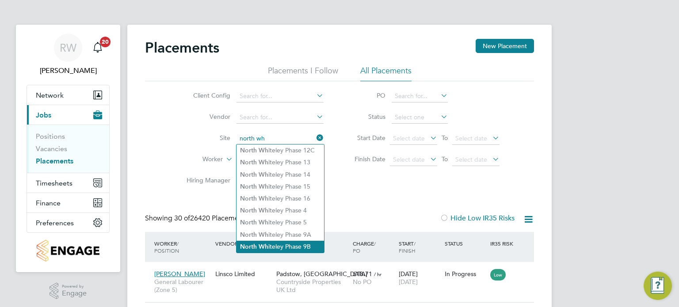
click at [295, 245] on li "North Wh iteley Phase 9B" at bounding box center [281, 247] width 88 height 12
type input "North Whiteley Phase 9B"
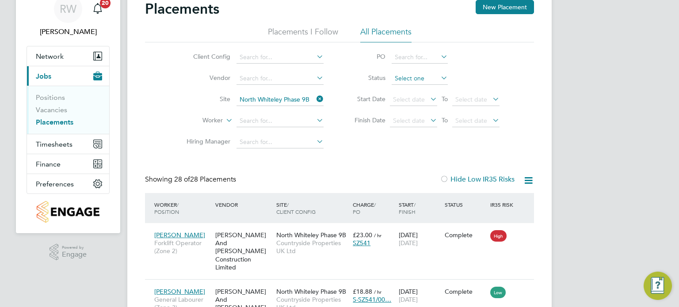
click at [413, 82] on input at bounding box center [420, 79] width 56 height 12
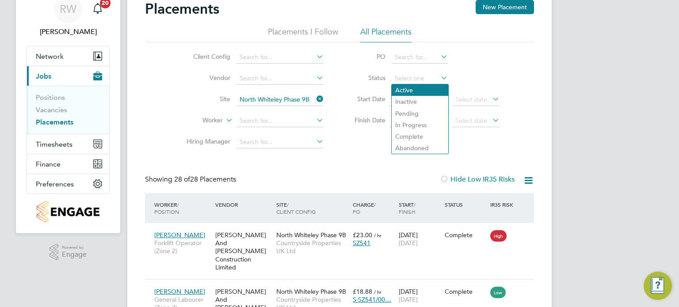
click at [413, 88] on li "Active" at bounding box center [420, 89] width 57 height 11
type input "Active"
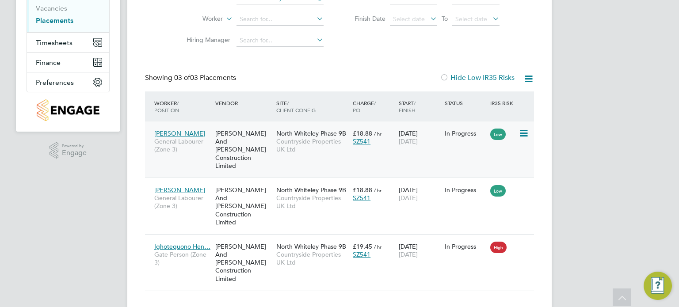
click at [342, 133] on span "North Whiteley Phase 9B" at bounding box center [311, 134] width 70 height 8
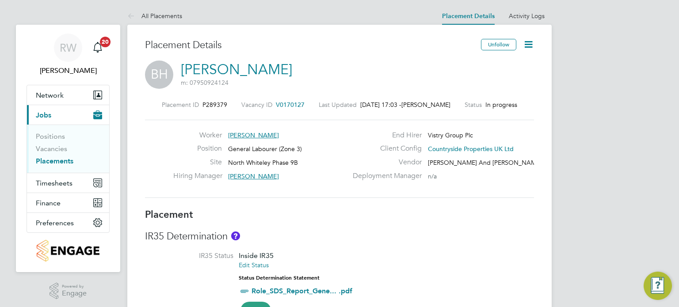
click at [525, 42] on icon at bounding box center [528, 44] width 11 height 11
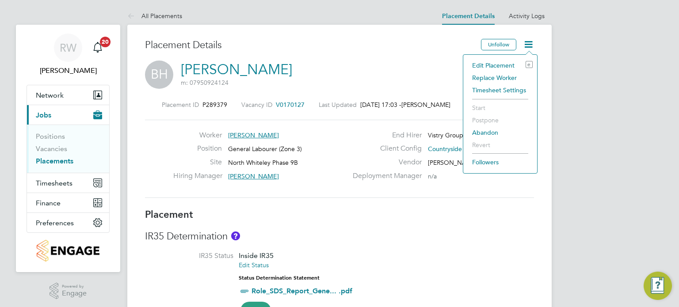
click at [496, 65] on li "Edit Placement e" at bounding box center [500, 65] width 65 height 12
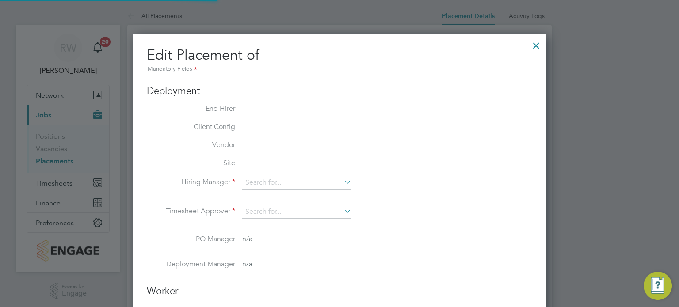
scroll to position [4, 4]
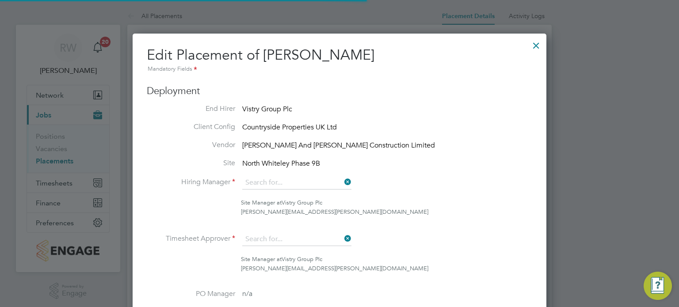
type input "[PERSON_NAME]"
type input "[DATE]"
type input "07:30"
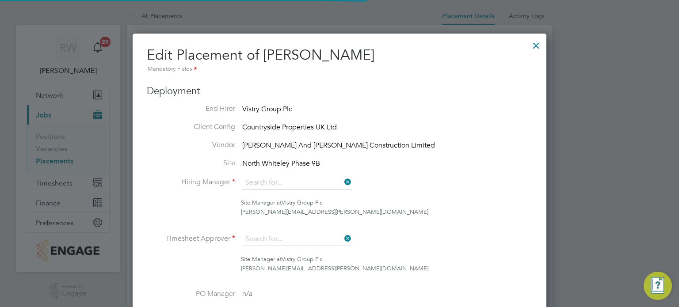
type input "16:30"
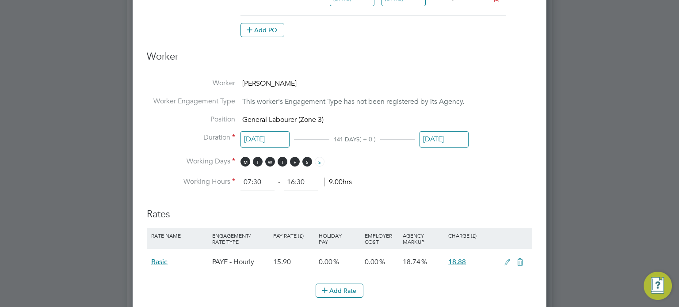
click at [441, 134] on input "[DATE]" at bounding box center [444, 139] width 49 height 16
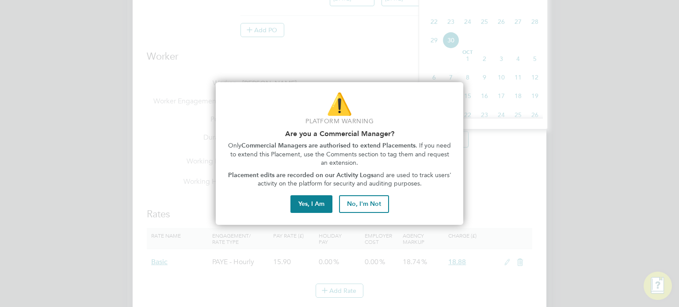
click at [300, 213] on div "⚠️ Platform Warning Are you a Commercial Manager? Only Commercial Managers are …" at bounding box center [340, 153] width 248 height 143
click at [305, 203] on button "Yes, I Am" at bounding box center [312, 204] width 42 height 18
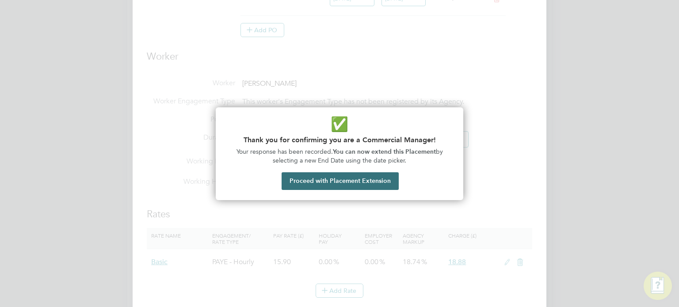
click at [315, 188] on button "Proceed with Placement Extension" at bounding box center [340, 181] width 117 height 18
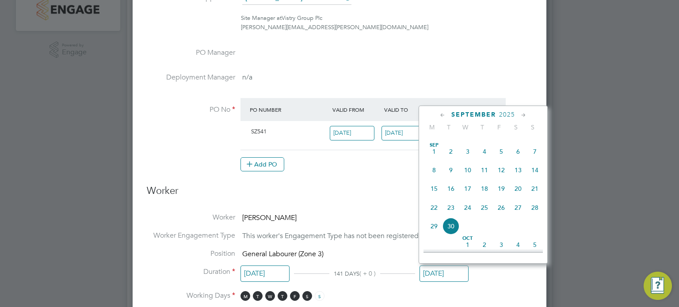
click at [437, 116] on div "September 2025" at bounding box center [483, 115] width 119 height 8
click at [441, 114] on icon at bounding box center [443, 116] width 8 height 10
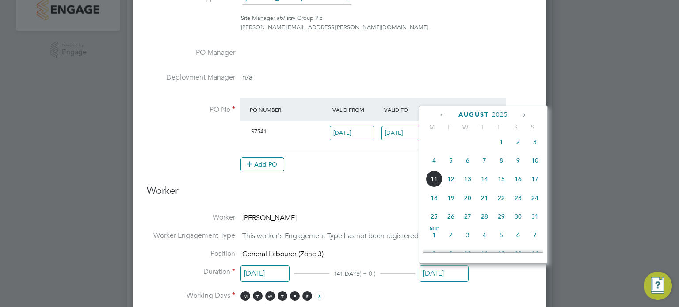
click at [441, 114] on icon at bounding box center [443, 116] width 8 height 10
click at [450, 203] on span "22" at bounding box center [451, 200] width 17 height 17
type input "[DATE]"
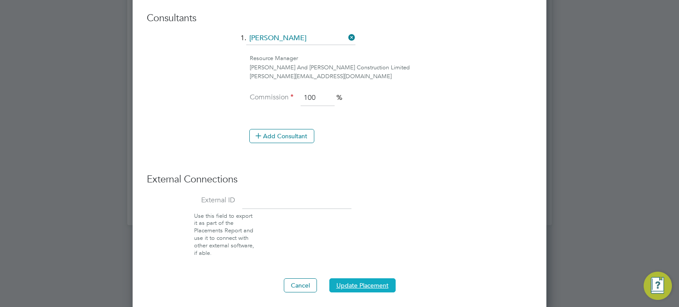
click at [356, 279] on button "Update Placement" at bounding box center [362, 286] width 66 height 14
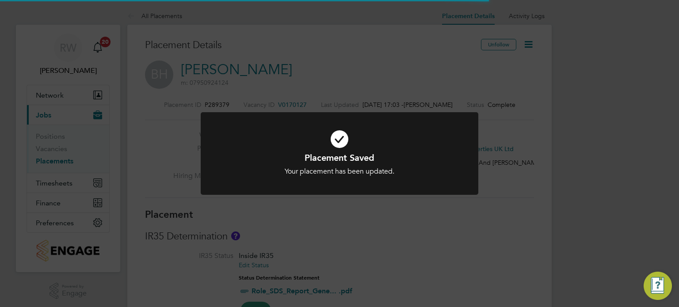
click at [474, 212] on div "Placement Saved Your placement has been updated. Cancel Okay" at bounding box center [339, 153] width 679 height 307
